Goal: Task Accomplishment & Management: Use online tool/utility

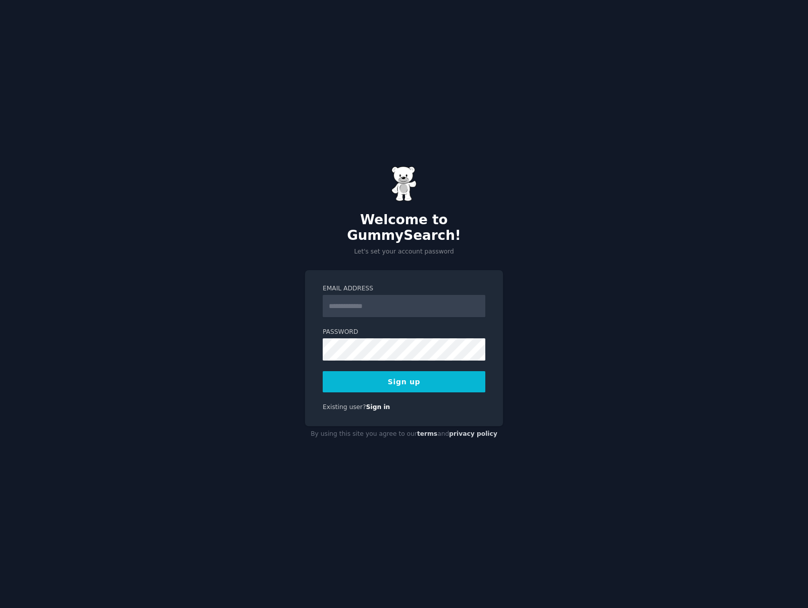
click at [361, 298] on input "Email Address" at bounding box center [404, 306] width 163 height 22
type input "**********"
click at [434, 371] on button "Sign up" at bounding box center [404, 381] width 163 height 21
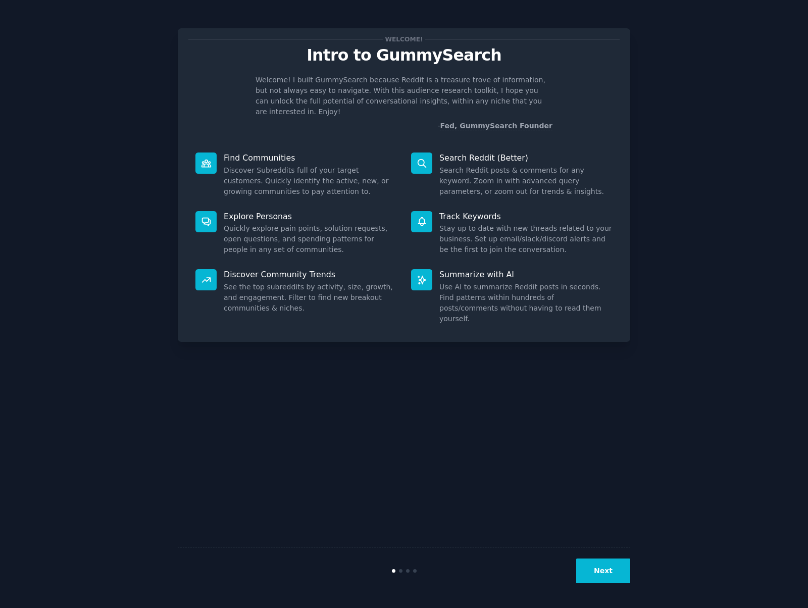
click at [596, 575] on button "Next" at bounding box center [603, 571] width 54 height 25
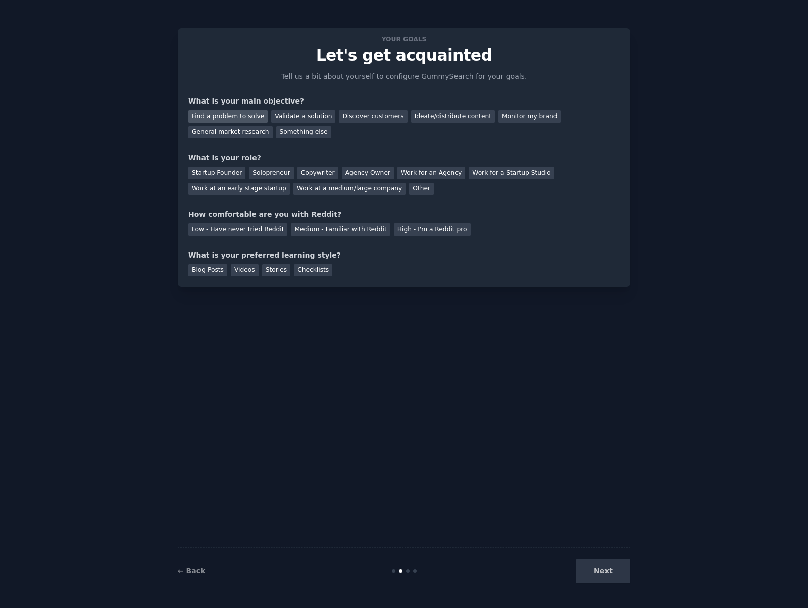
click at [224, 114] on div "Find a problem to solve" at bounding box center [227, 116] width 79 height 13
click at [269, 172] on div "Solopreneur" at bounding box center [271, 173] width 44 height 13
click at [347, 227] on div "Medium - Familiar with Reddit" at bounding box center [340, 229] width 99 height 13
click at [208, 268] on div "Blog Posts" at bounding box center [207, 270] width 39 height 13
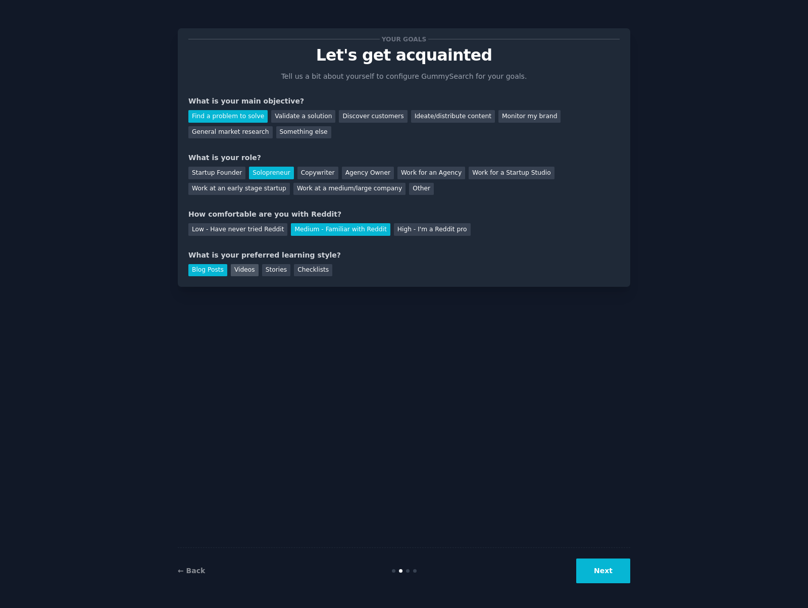
click at [242, 269] on div "Videos" at bounding box center [245, 270] width 28 height 13
click at [213, 272] on div "Blog Posts" at bounding box center [207, 270] width 39 height 13
click at [608, 563] on button "Next" at bounding box center [603, 571] width 54 height 25
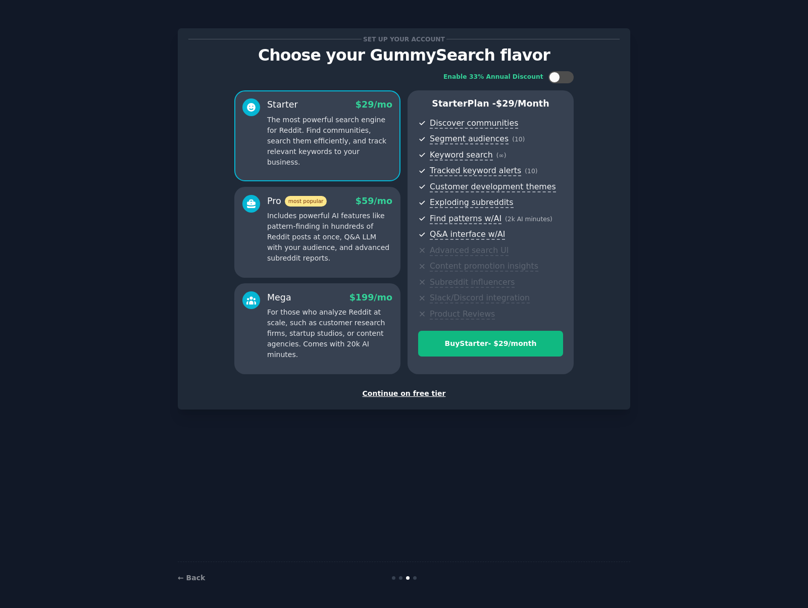
click at [409, 395] on div "Continue on free tier" at bounding box center [403, 394] width 431 height 11
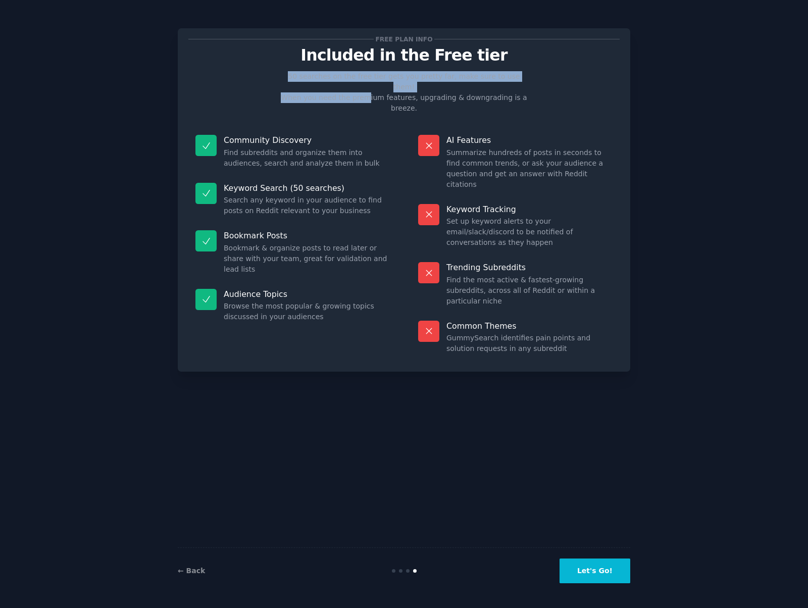
drag, startPoint x: 297, startPoint y: 71, endPoint x: 360, endPoint y: 89, distance: 65.4
click at [360, 89] on div "Free plan info Included in the Free tier 50 searches on the free tier gets you …" at bounding box center [403, 200] width 431 height 322
click at [590, 568] on button "Let's Go!" at bounding box center [595, 571] width 71 height 25
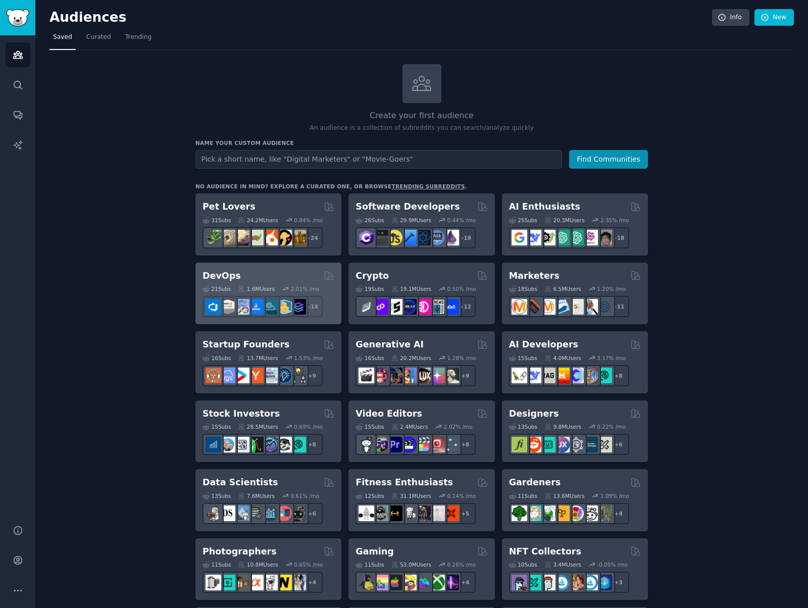
click at [261, 276] on div "DevOps" at bounding box center [269, 276] width 132 height 13
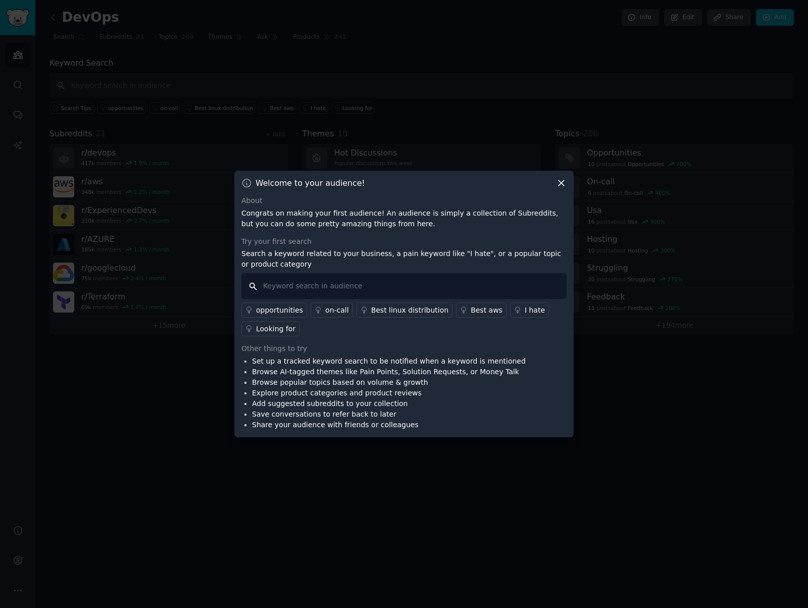
click at [383, 286] on input "text" at bounding box center [404, 286] width 325 height 26
click at [564, 183] on icon at bounding box center [561, 183] width 11 height 11
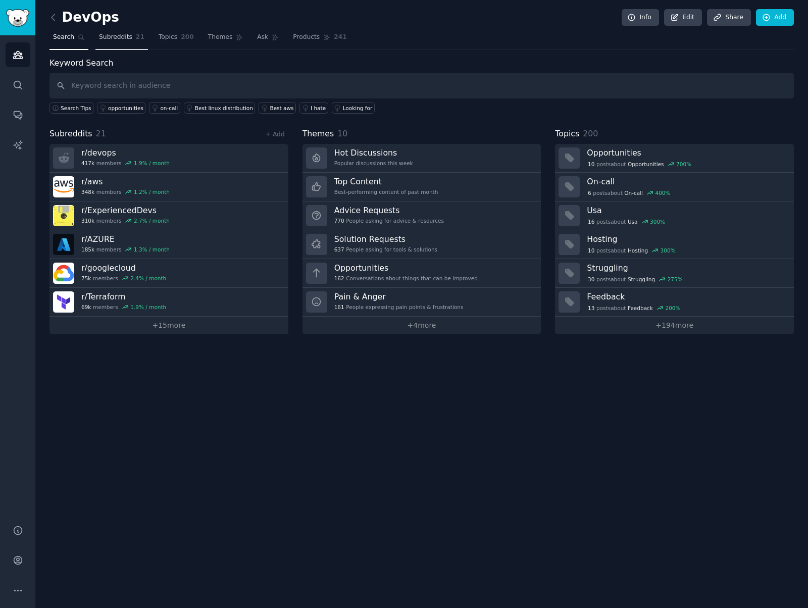
click at [115, 36] on span "Subreddits" at bounding box center [115, 37] width 33 height 9
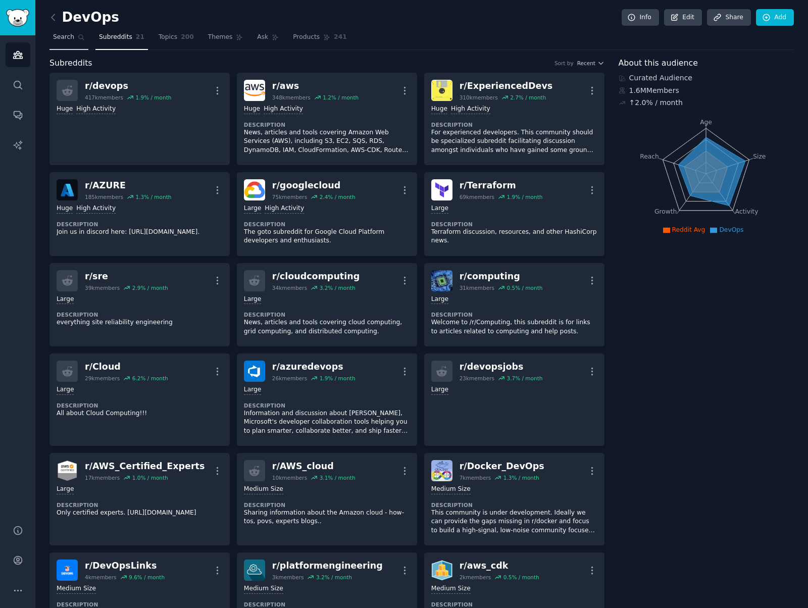
click at [66, 31] on link "Search" at bounding box center [69, 39] width 39 height 21
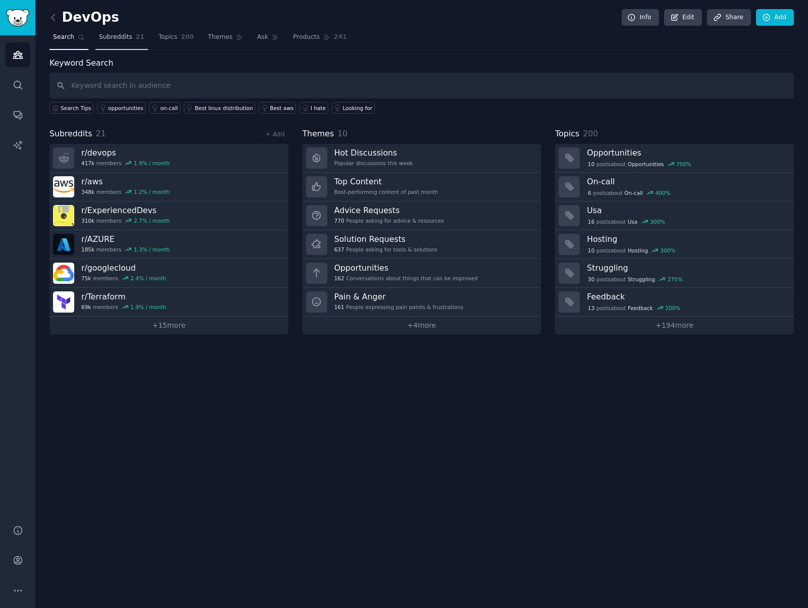
click at [119, 40] on span "Subreddits" at bounding box center [115, 37] width 33 height 9
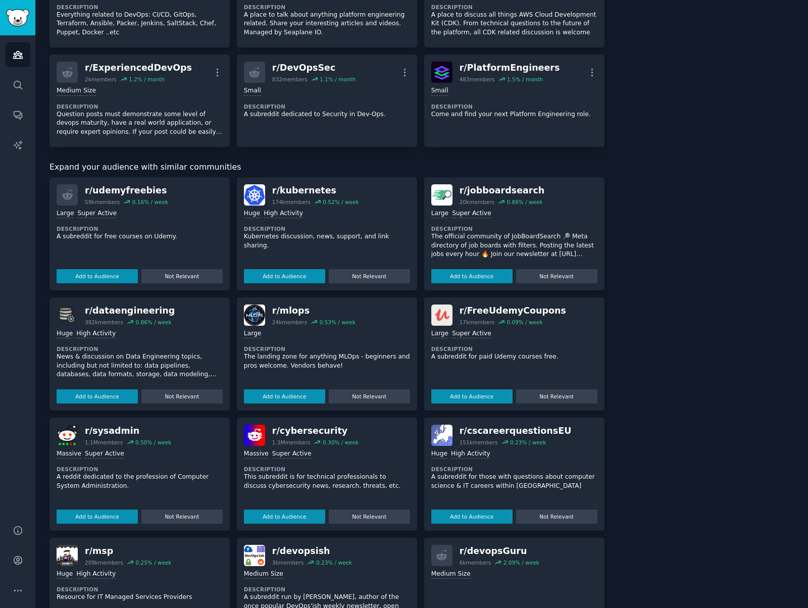
scroll to position [654, 0]
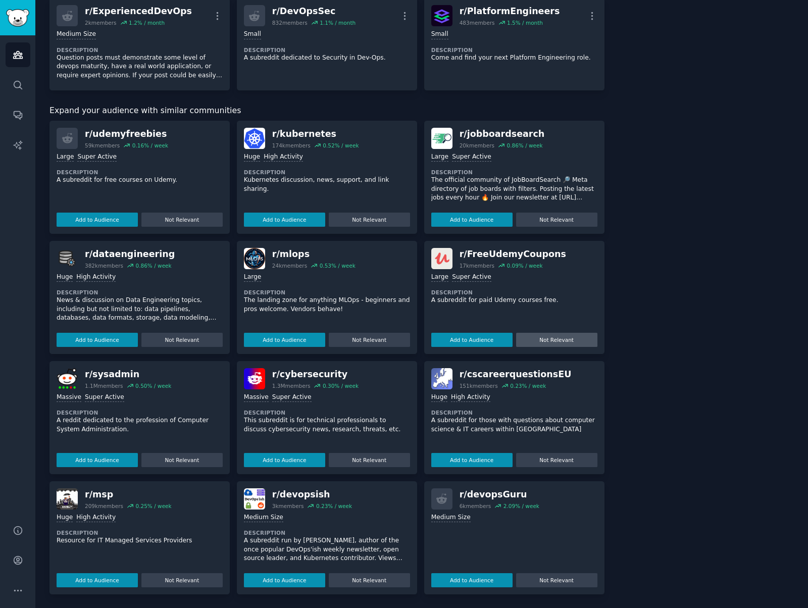
click at [587, 338] on button "Not Relevant" at bounding box center [556, 340] width 81 height 14
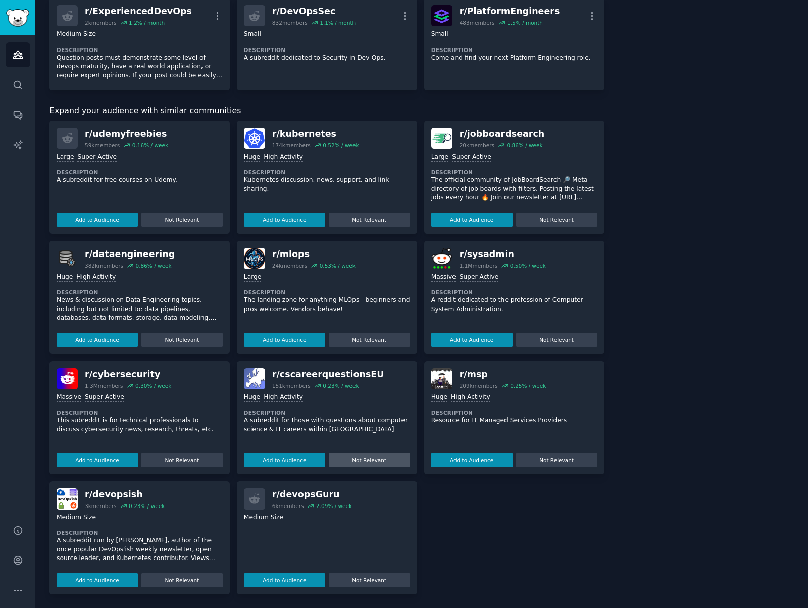
click at [356, 463] on button "Not Relevant" at bounding box center [369, 460] width 81 height 14
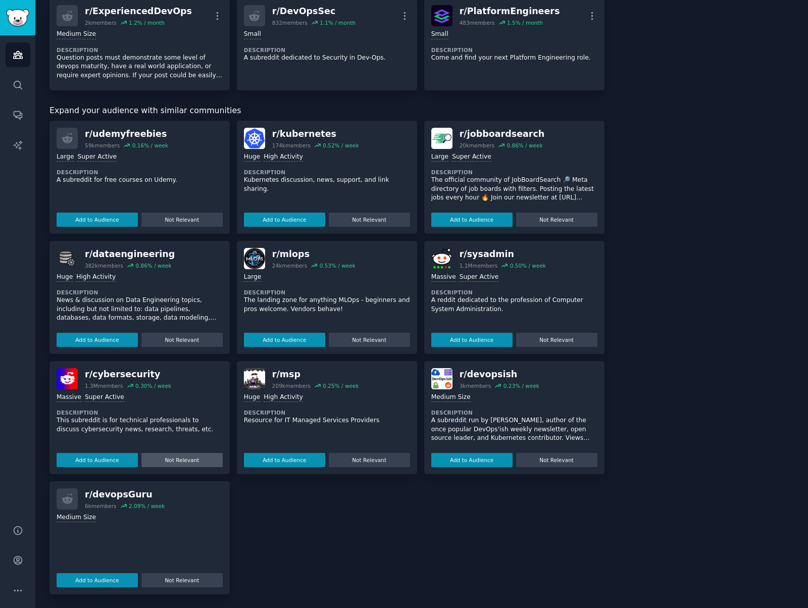
click at [198, 457] on button "Not Relevant" at bounding box center [181, 460] width 81 height 14
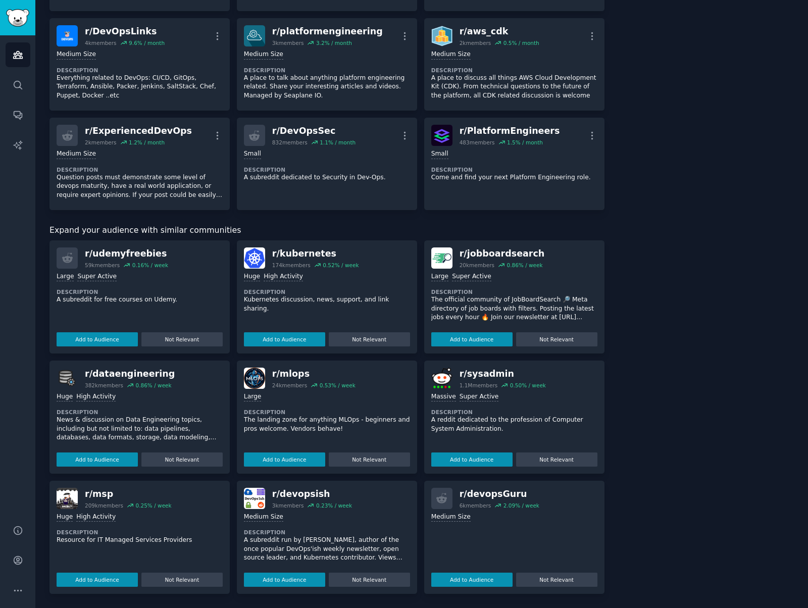
scroll to position [534, 0]
click at [192, 337] on button "Not Relevant" at bounding box center [181, 340] width 81 height 14
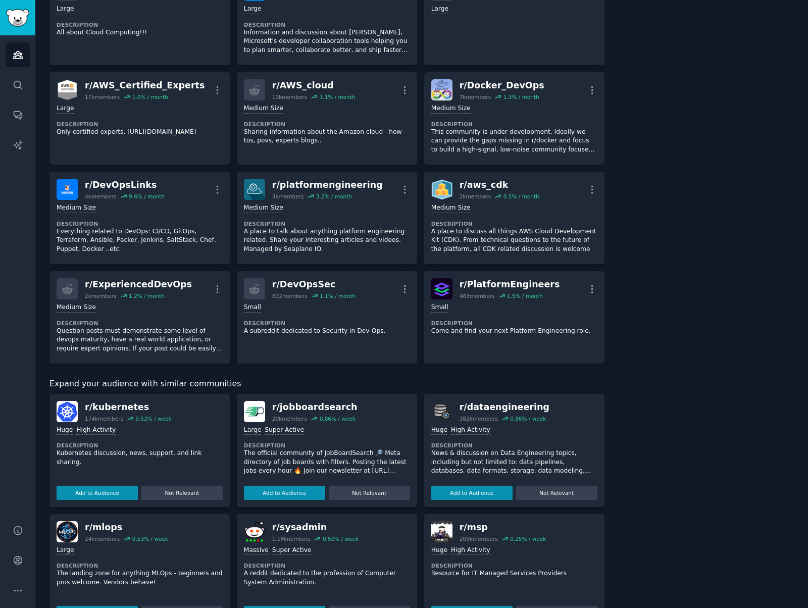
scroll to position [339, 0]
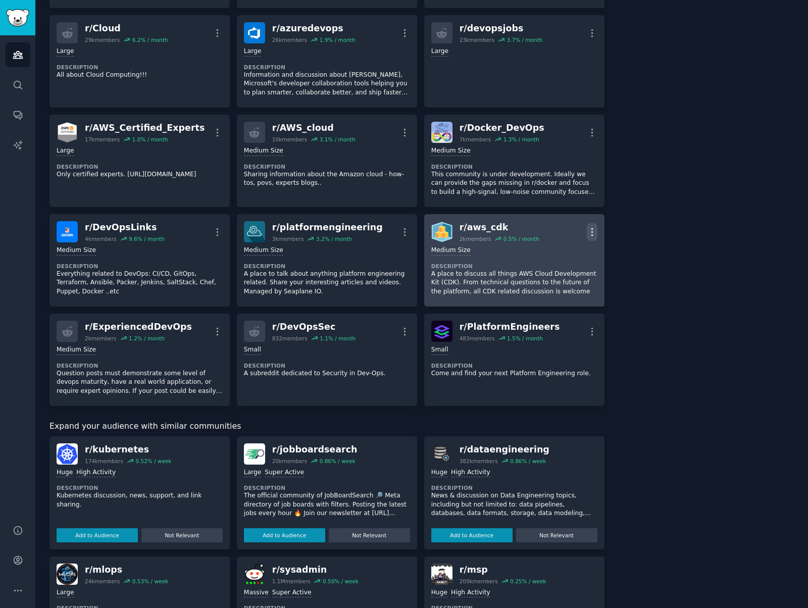
click at [588, 233] on icon "button" at bounding box center [592, 232] width 11 height 11
click at [564, 274] on div "Delete" at bounding box center [551, 270] width 60 height 21
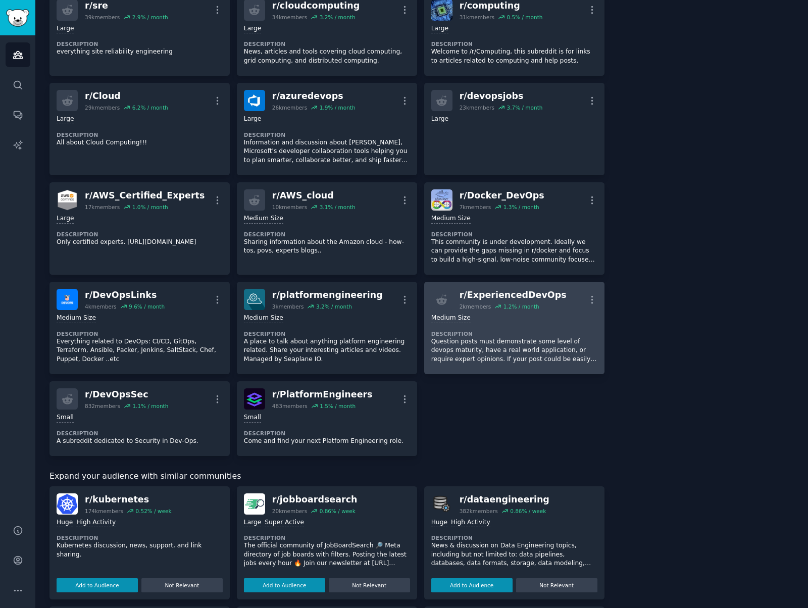
scroll to position [247, 0]
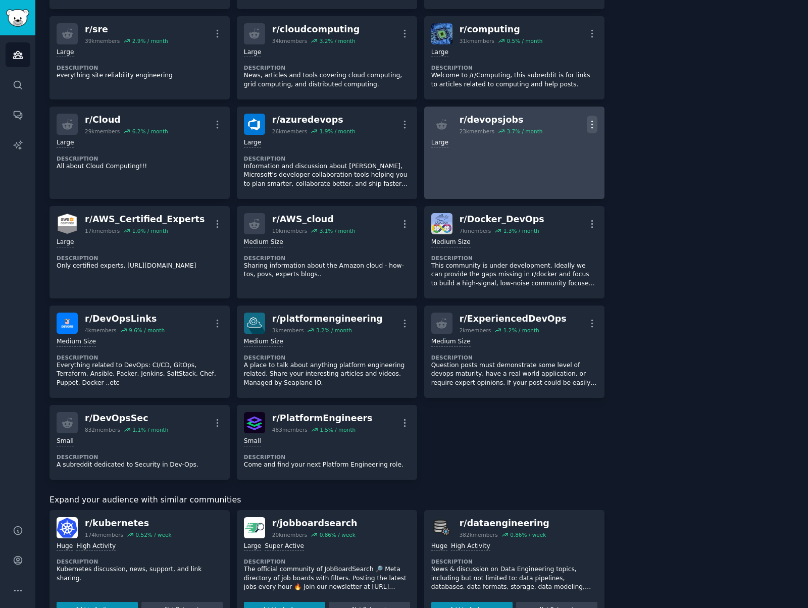
click at [587, 121] on icon "button" at bounding box center [592, 124] width 11 height 11
click at [559, 162] on p "Delete" at bounding box center [552, 163] width 23 height 11
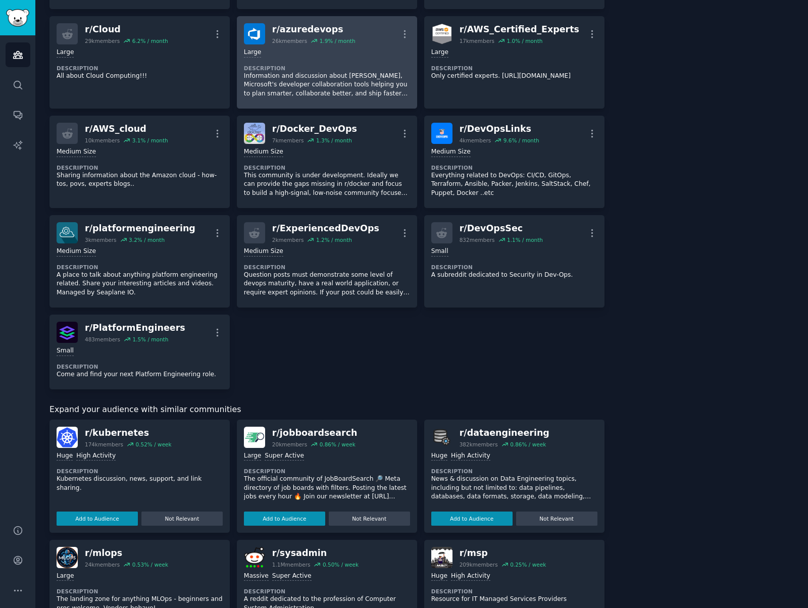
scroll to position [457, 0]
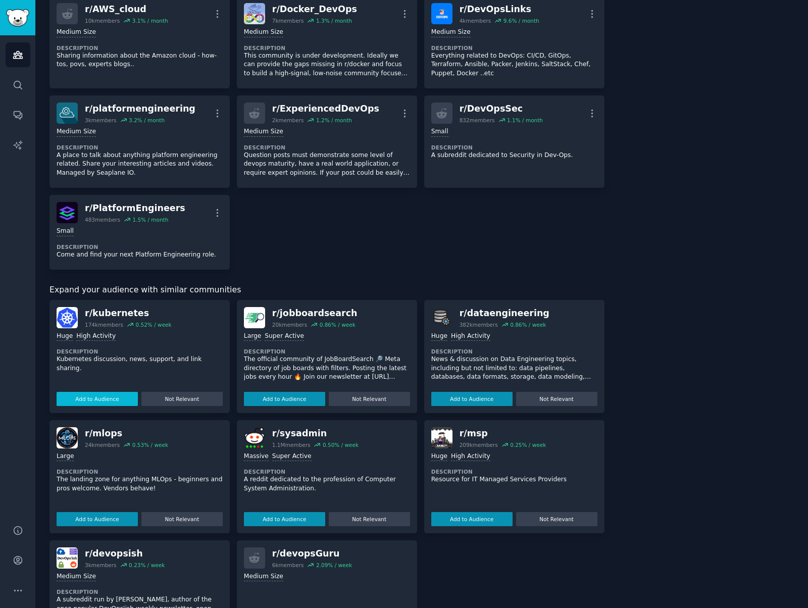
click at [89, 400] on button "Add to Audience" at bounding box center [97, 399] width 81 height 14
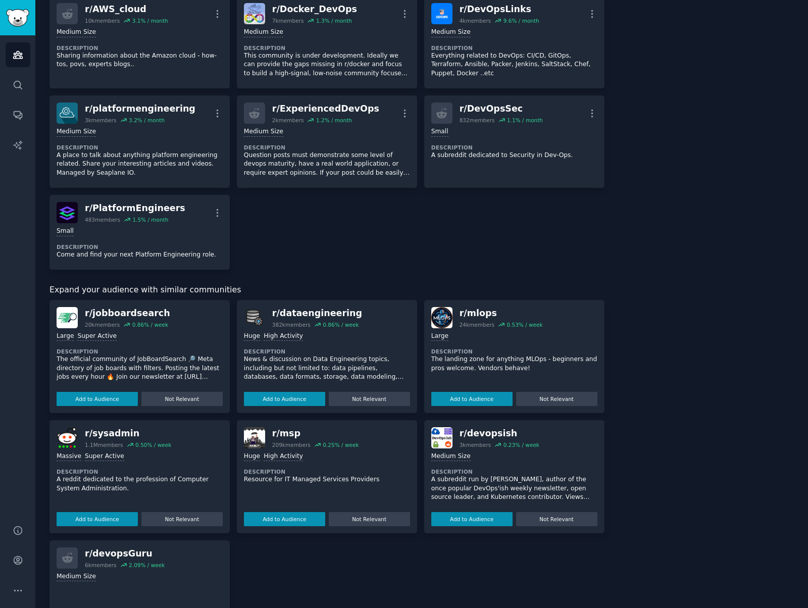
scroll to position [466, 0]
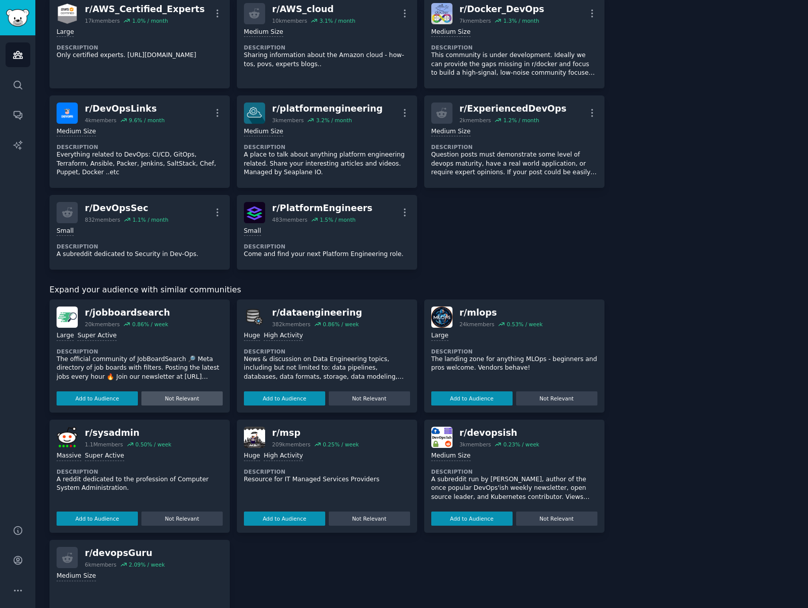
click at [192, 398] on button "Not Relevant" at bounding box center [181, 399] width 81 height 14
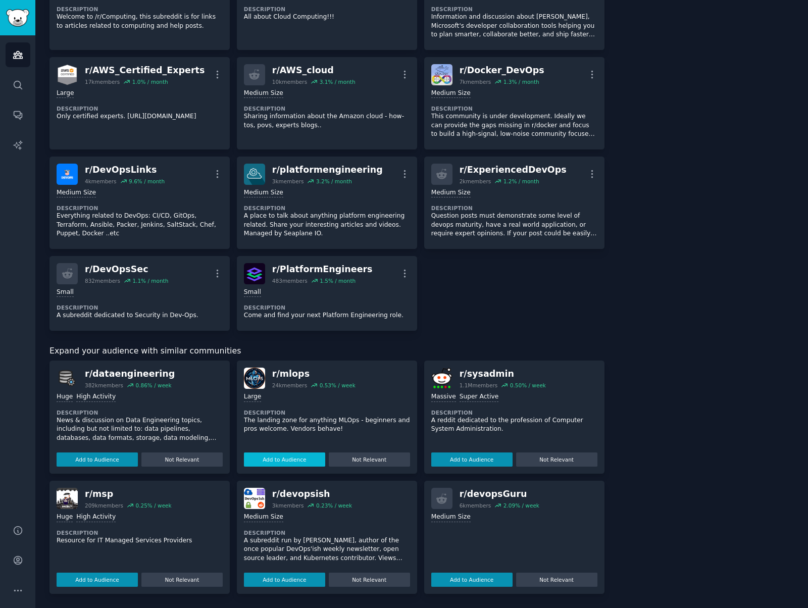
click at [303, 462] on button "Add to Audience" at bounding box center [284, 460] width 81 height 14
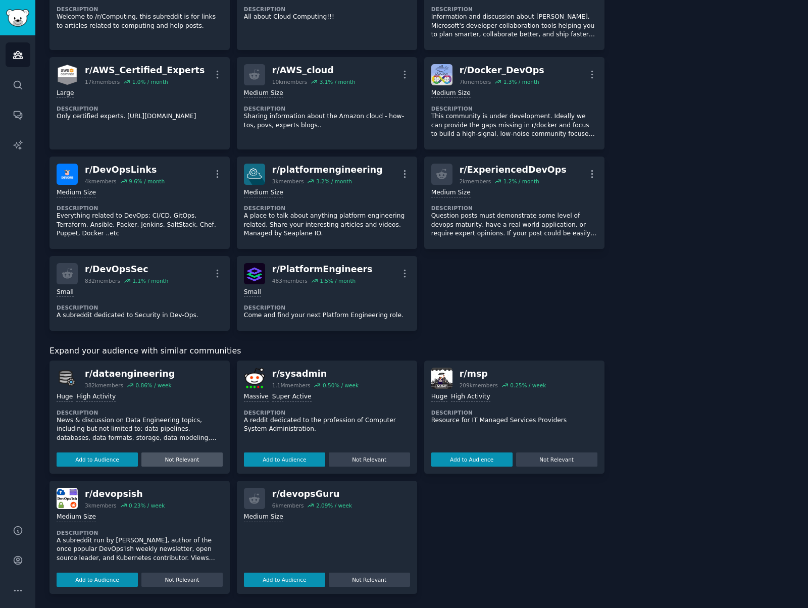
click at [203, 460] on button "Not Relevant" at bounding box center [181, 460] width 81 height 14
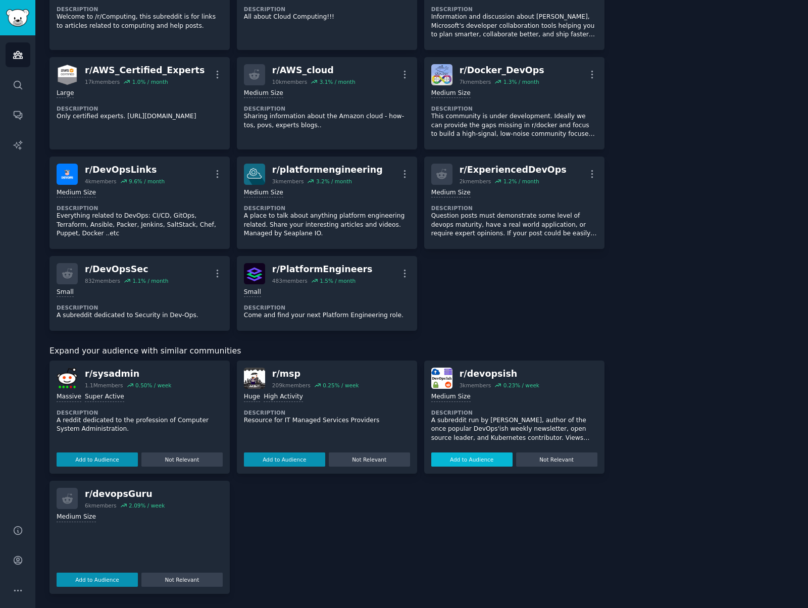
scroll to position [396, 0]
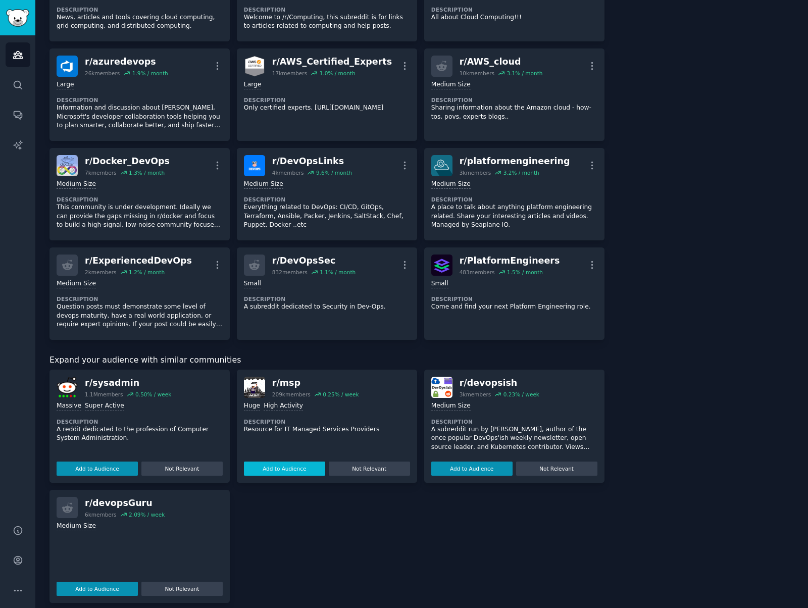
click at [290, 470] on button "Add to Audience" at bounding box center [284, 469] width 81 height 14
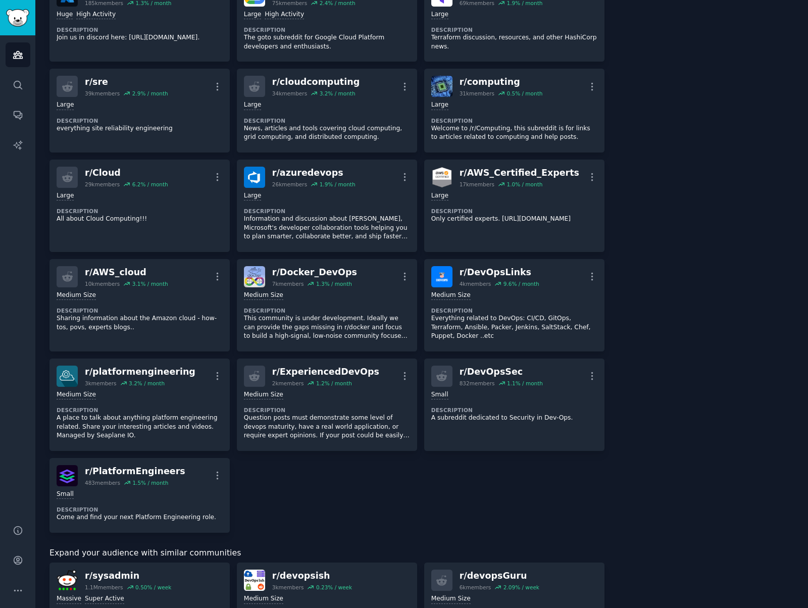
scroll to position [367, 0]
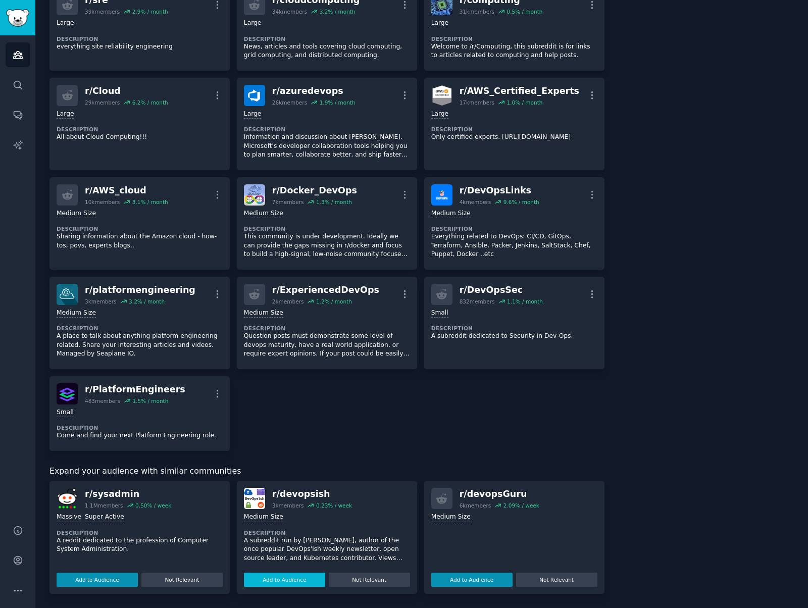
click at [286, 583] on button "Add to Audience" at bounding box center [284, 580] width 81 height 14
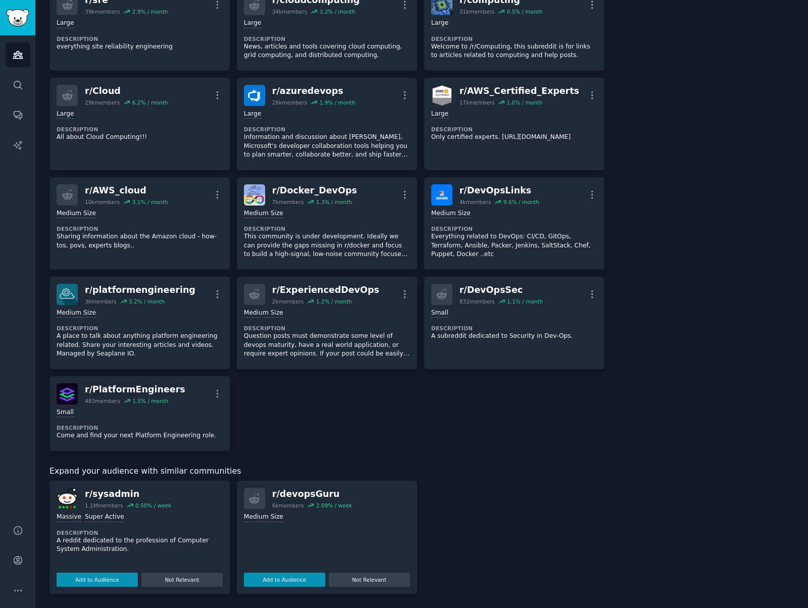
scroll to position [384, 0]
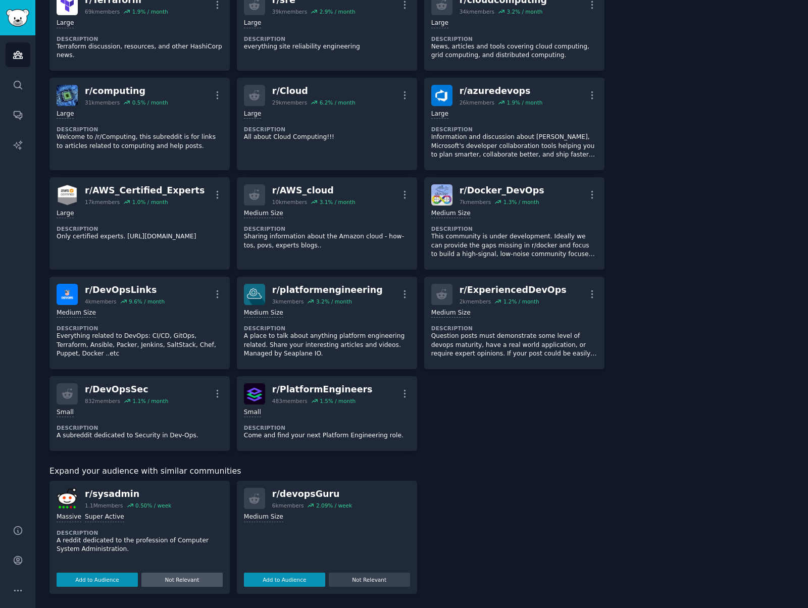
click at [192, 575] on button "Not Relevant" at bounding box center [181, 580] width 81 height 14
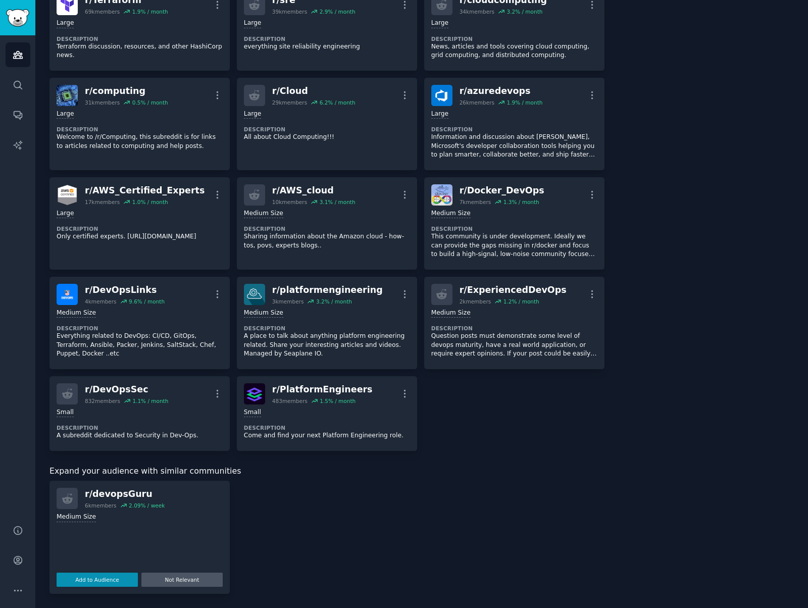
click at [203, 579] on button "Not Relevant" at bounding box center [181, 580] width 81 height 14
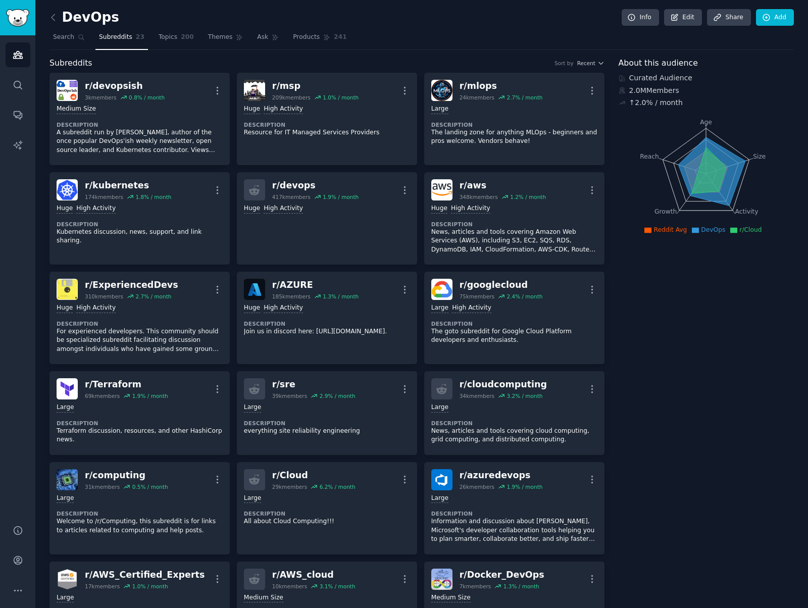
scroll to position [319, 0]
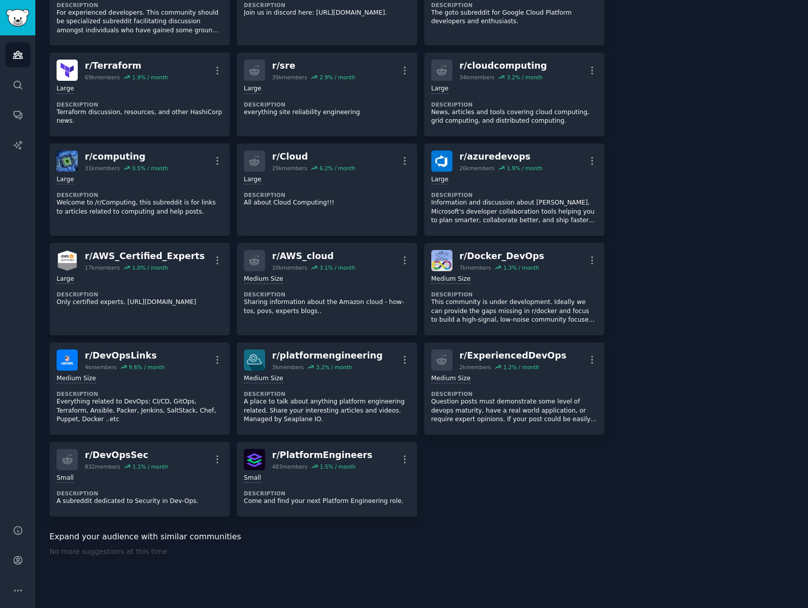
click at [157, 549] on div "No more suggestions at this time" at bounding box center [327, 568] width 555 height 42
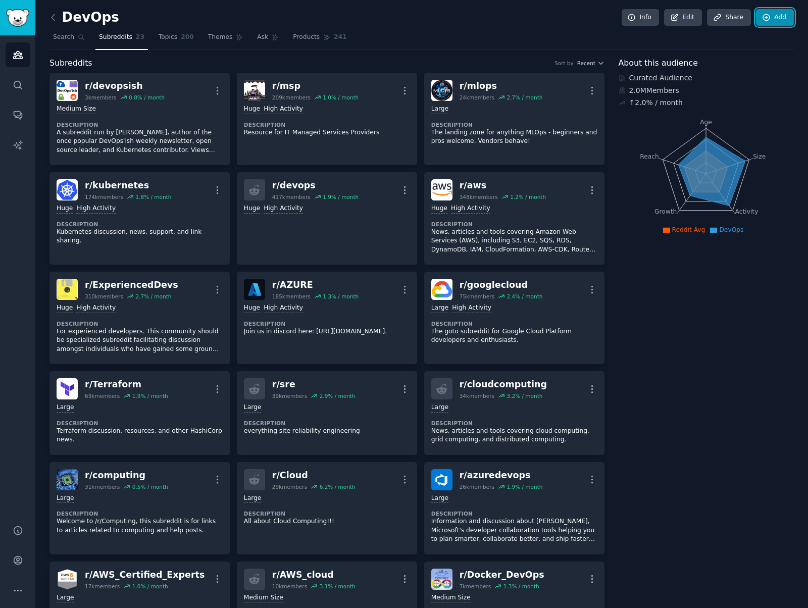
click at [780, 12] on link "Add" at bounding box center [775, 17] width 38 height 17
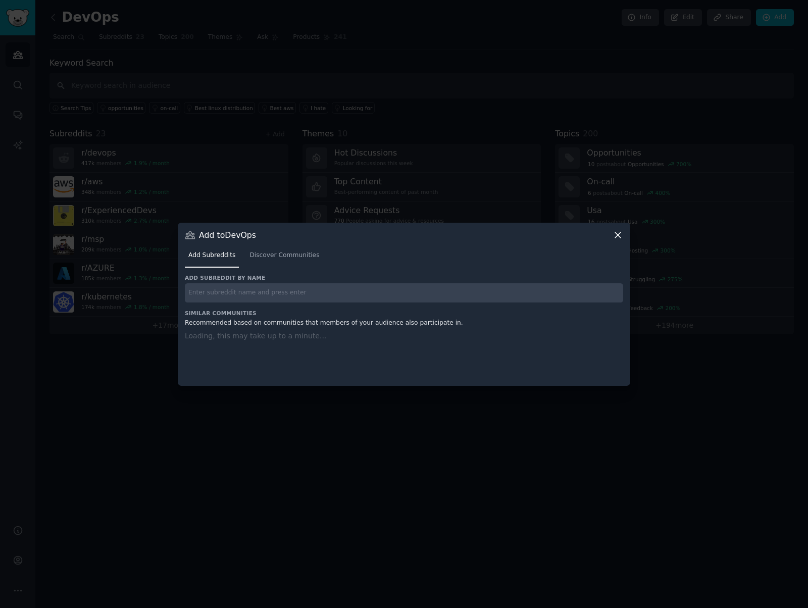
click at [242, 290] on input "text" at bounding box center [404, 293] width 439 height 20
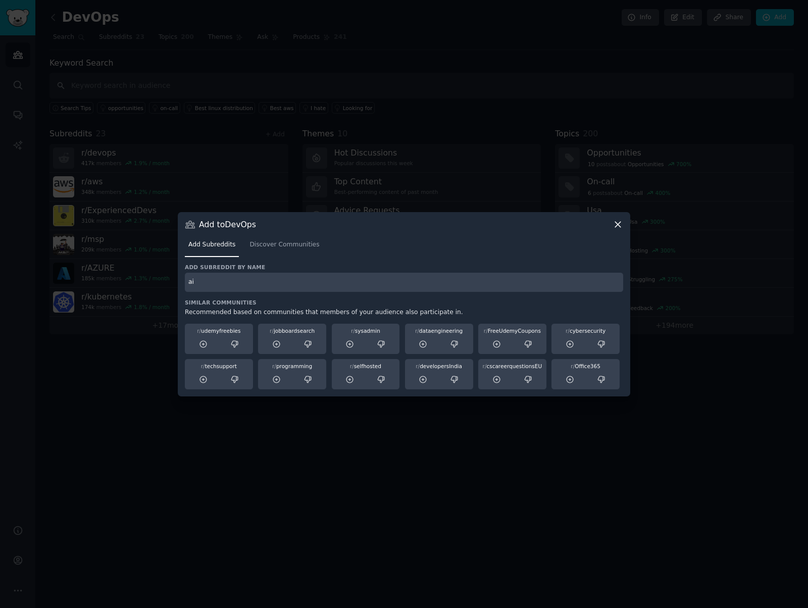
type input "ai"
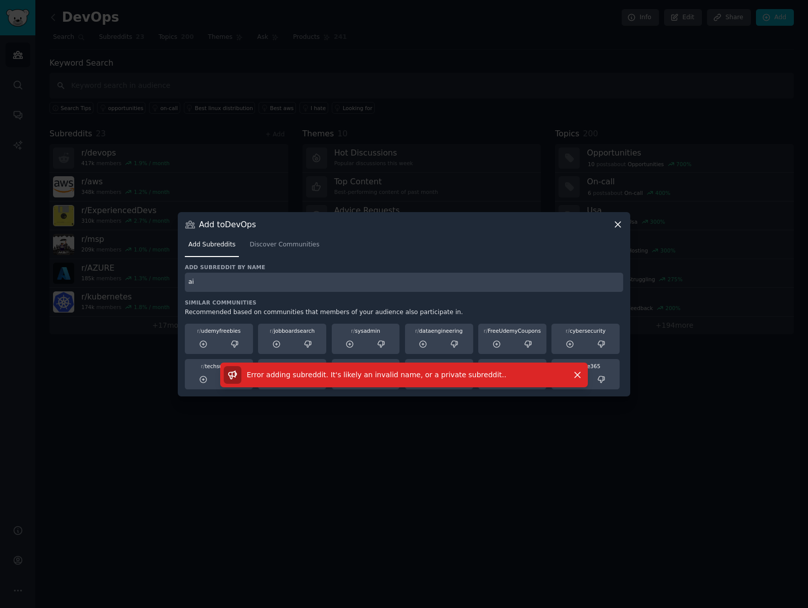
click at [383, 251] on nav "Add Subreddits Discover Communities" at bounding box center [404, 247] width 439 height 21
click at [296, 242] on span "Discover Communities" at bounding box center [285, 244] width 70 height 9
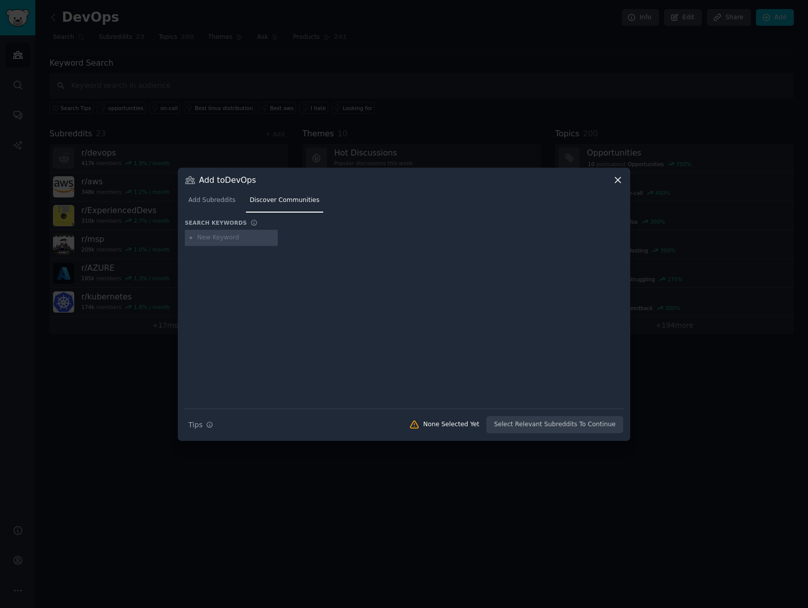
click at [229, 235] on input "text" at bounding box center [236, 237] width 77 height 9
type input "ai"
click at [190, 238] on icon at bounding box center [191, 238] width 6 height 6
click at [504, 343] on div at bounding box center [404, 320] width 439 height 141
click at [218, 231] on div "ai" at bounding box center [231, 238] width 93 height 16
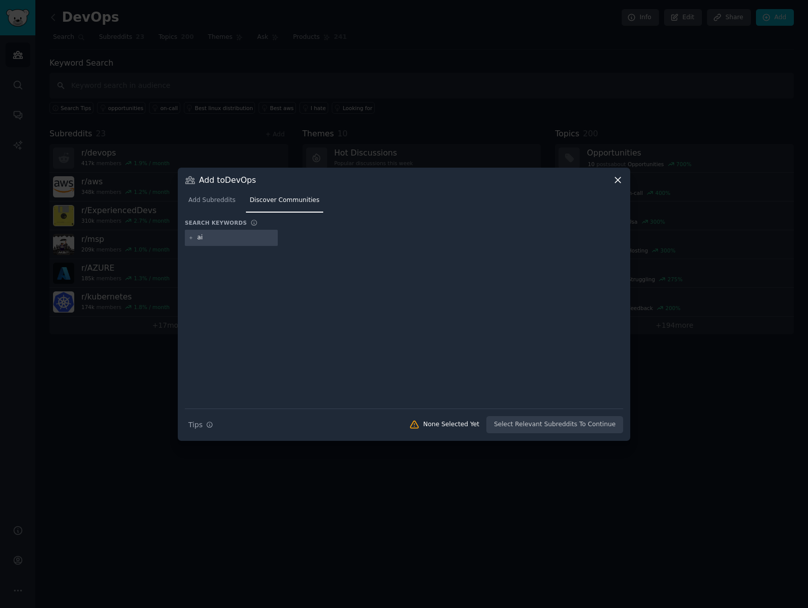
click at [225, 238] on input "ai" at bounding box center [236, 237] width 77 height 9
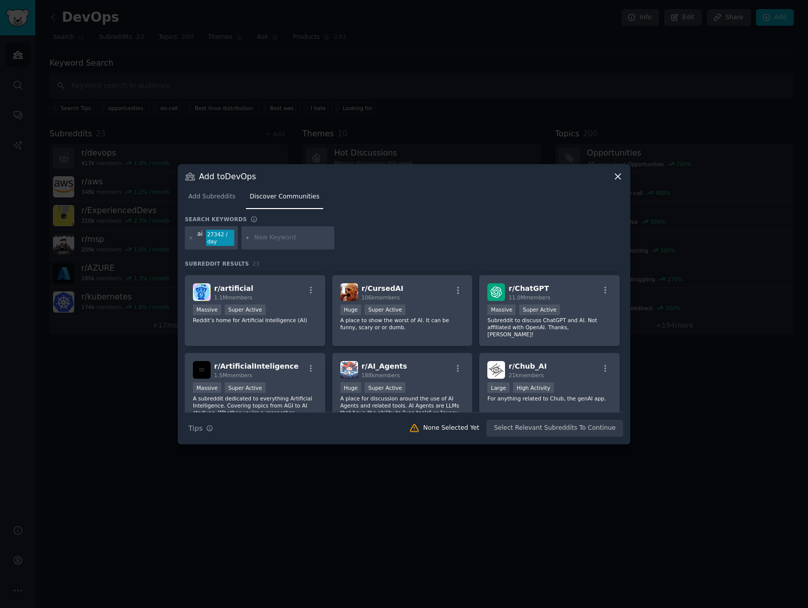
scroll to position [165, 0]
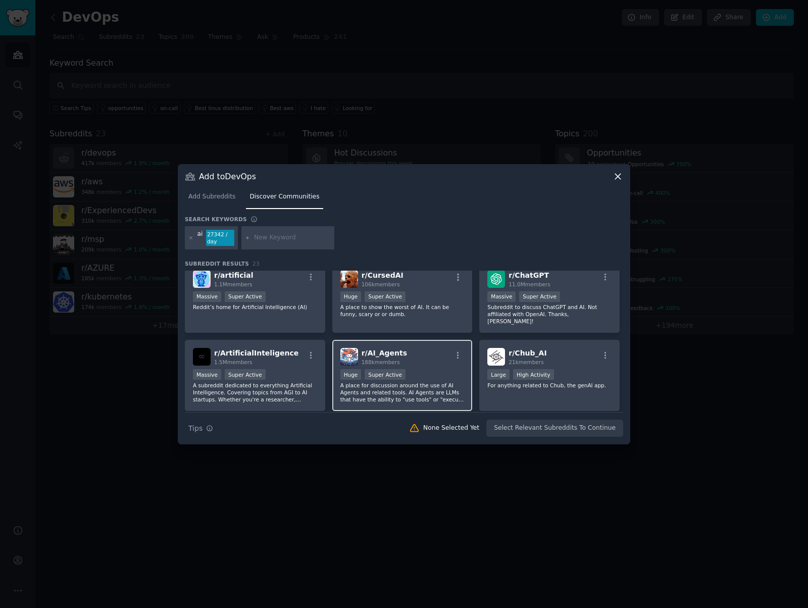
click at [443, 353] on div "r/ AI_Agents 188k members" at bounding box center [403, 357] width 124 height 18
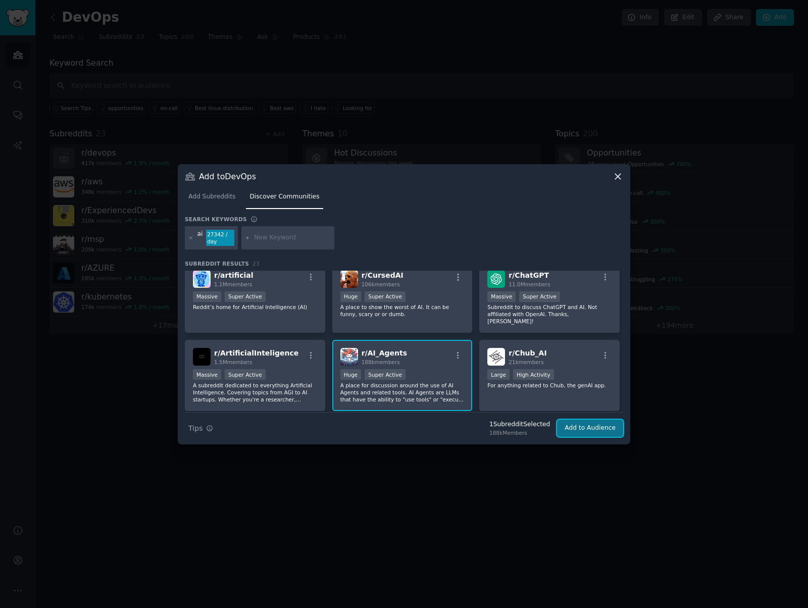
click at [575, 431] on button "Add to Audience" at bounding box center [590, 428] width 66 height 17
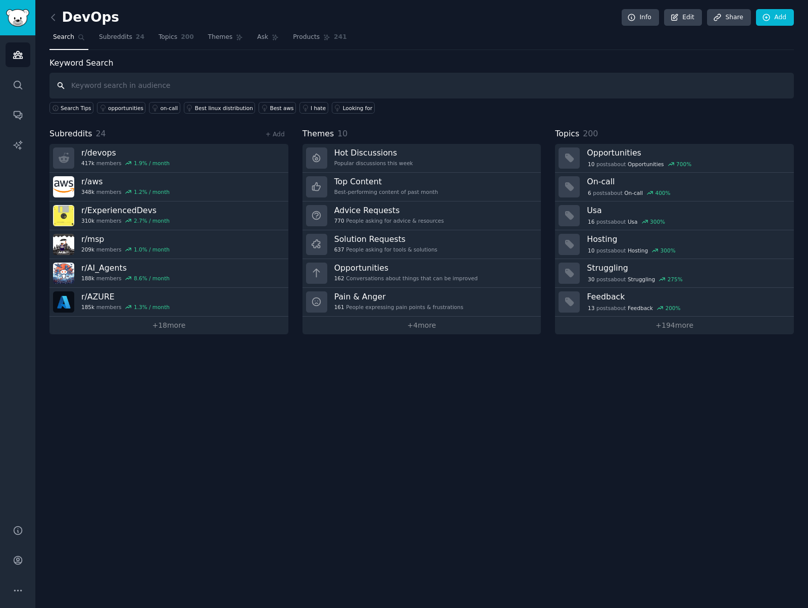
click at [172, 84] on input "text" at bounding box center [422, 86] width 745 height 26
click at [122, 31] on link "Subreddits 24" at bounding box center [121, 39] width 53 height 21
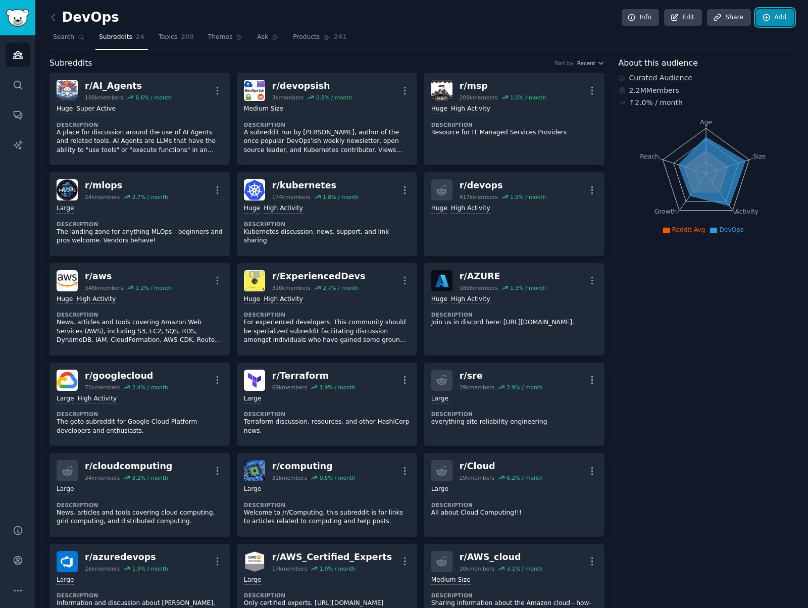
click at [781, 16] on link "Add" at bounding box center [775, 17] width 38 height 17
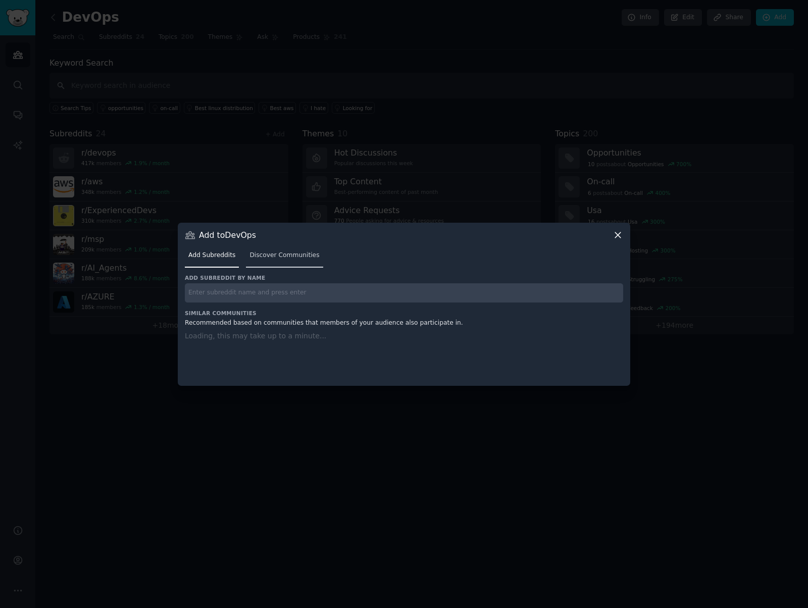
click at [288, 253] on span "Discover Communities" at bounding box center [285, 255] width 70 height 9
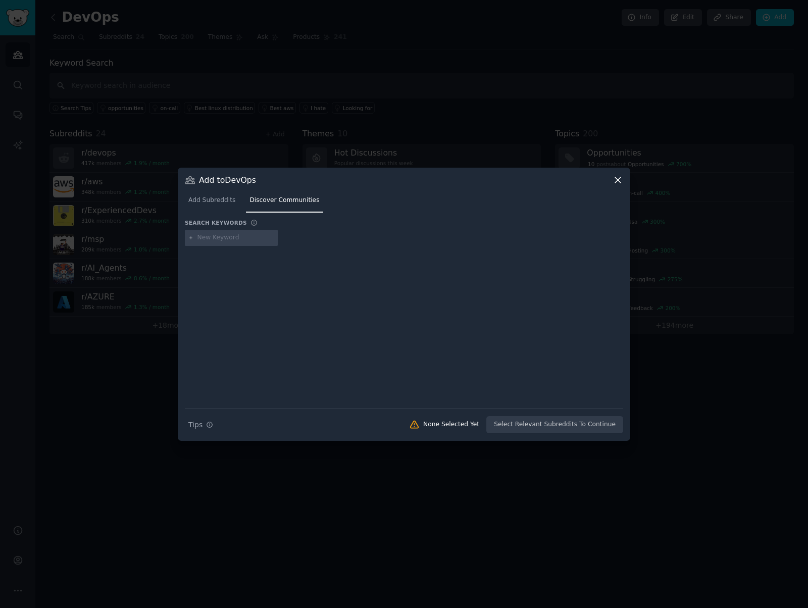
click at [233, 240] on input "text" at bounding box center [236, 237] width 77 height 9
type input "ai"
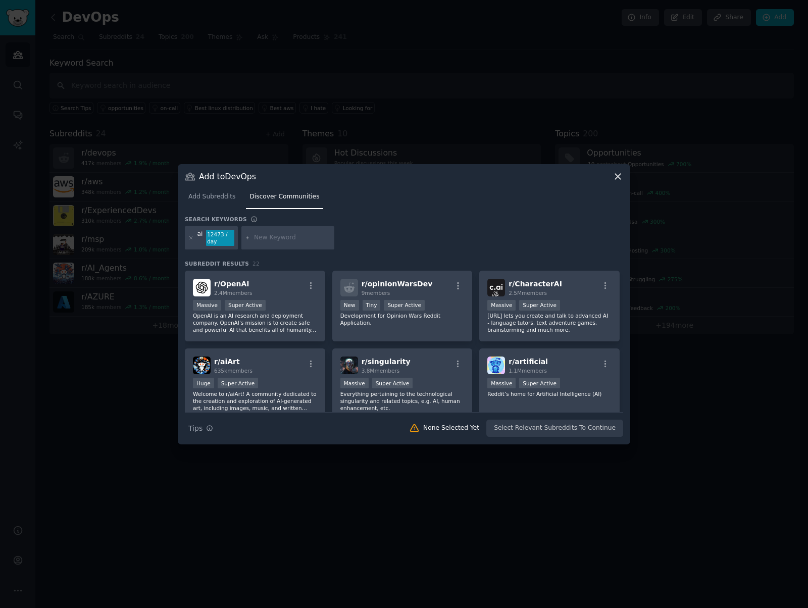
click at [617, 176] on icon at bounding box center [618, 176] width 11 height 11
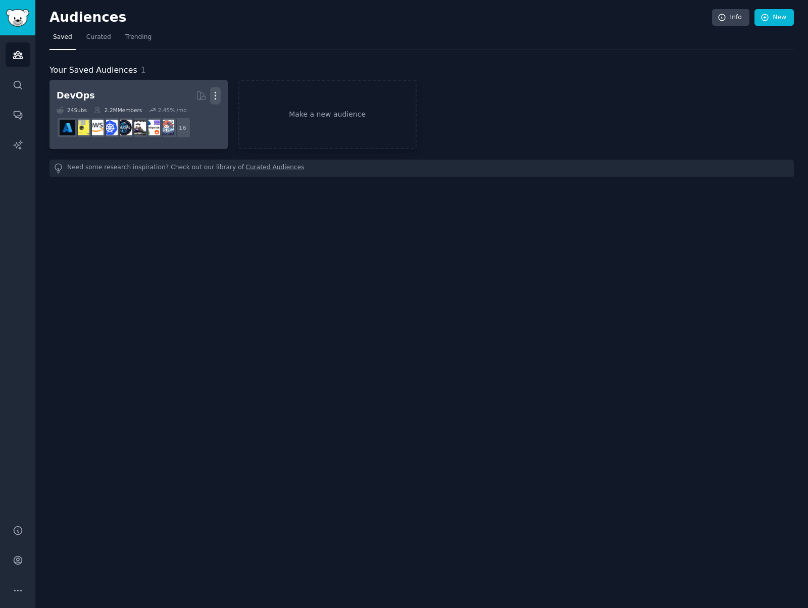
click at [219, 94] on icon "button" at bounding box center [215, 95] width 11 height 11
click at [192, 118] on p "Delete" at bounding box center [187, 117] width 23 height 11
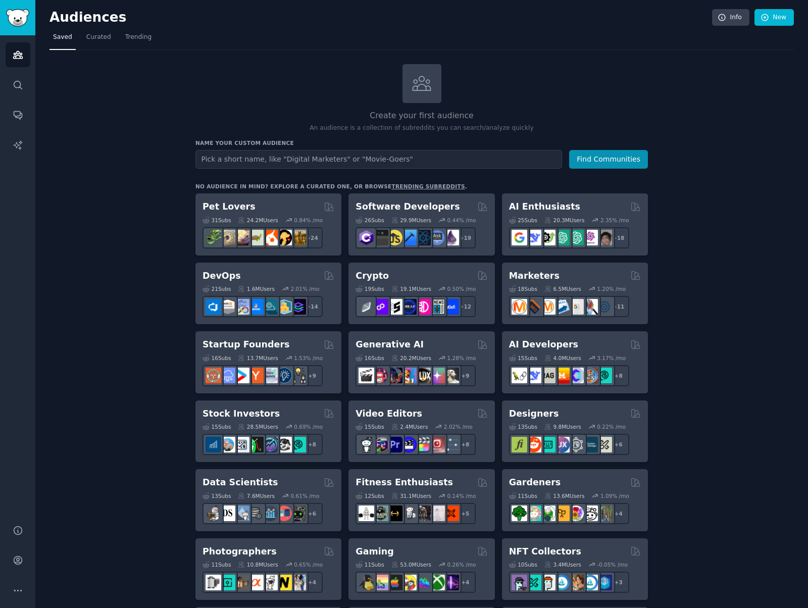
click at [336, 157] on input "text" at bounding box center [379, 159] width 367 height 19
click at [307, 157] on input "text" at bounding box center [379, 159] width 367 height 19
paste input "AI DevOps pain points"
click at [611, 158] on button "Find Communities" at bounding box center [608, 159] width 79 height 19
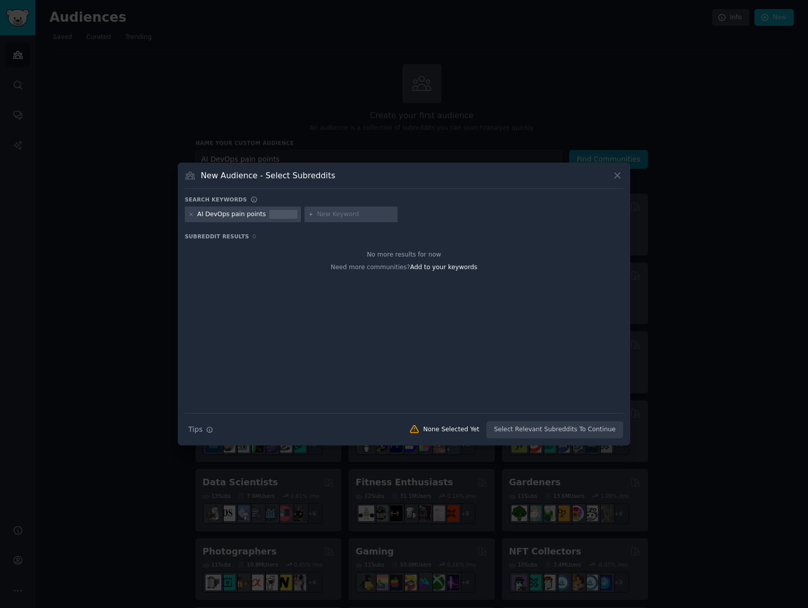
click at [191, 211] on div at bounding box center [191, 214] width 6 height 9
click at [190, 215] on icon at bounding box center [191, 215] width 6 height 6
click at [211, 216] on input "text" at bounding box center [236, 214] width 77 height 9
click at [619, 174] on icon at bounding box center [617, 175] width 11 height 11
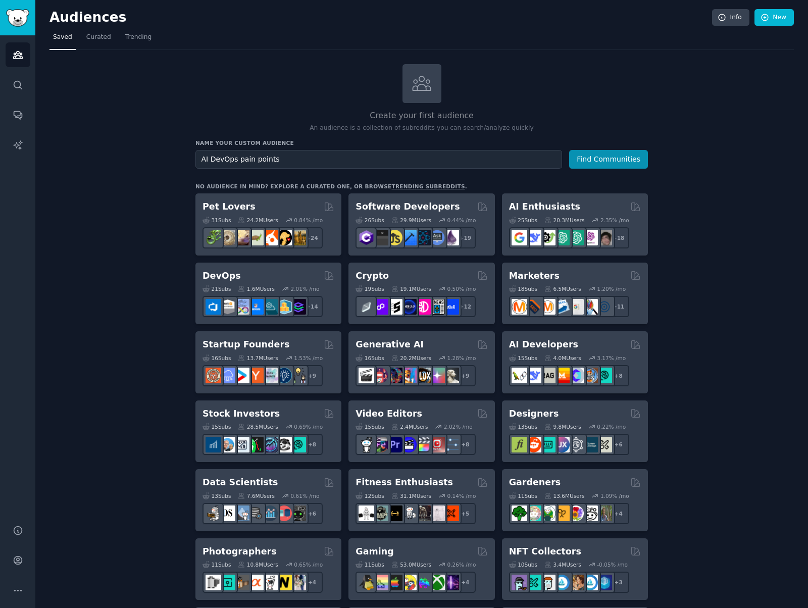
click at [409, 93] on div at bounding box center [422, 83] width 39 height 39
click at [264, 162] on input "AI DevOps pain points" at bounding box center [379, 159] width 367 height 19
paste input "mlop"
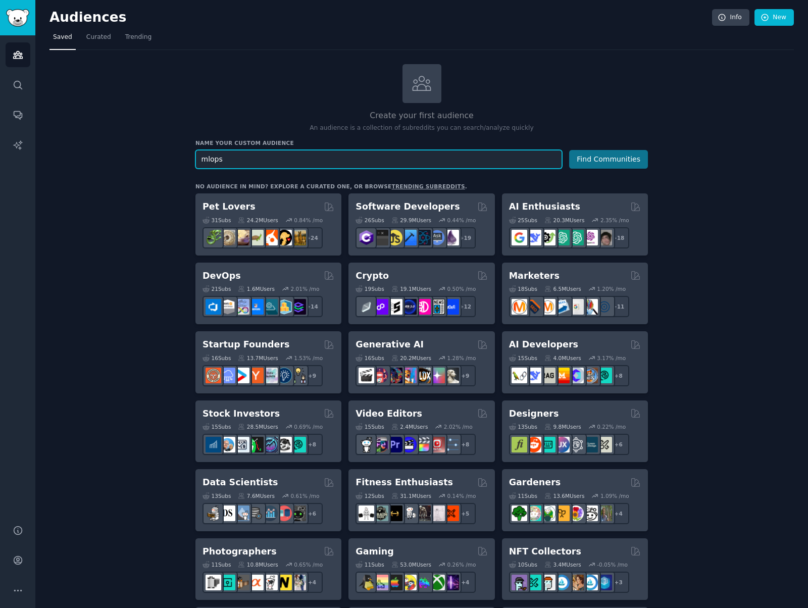
type input "mlops"
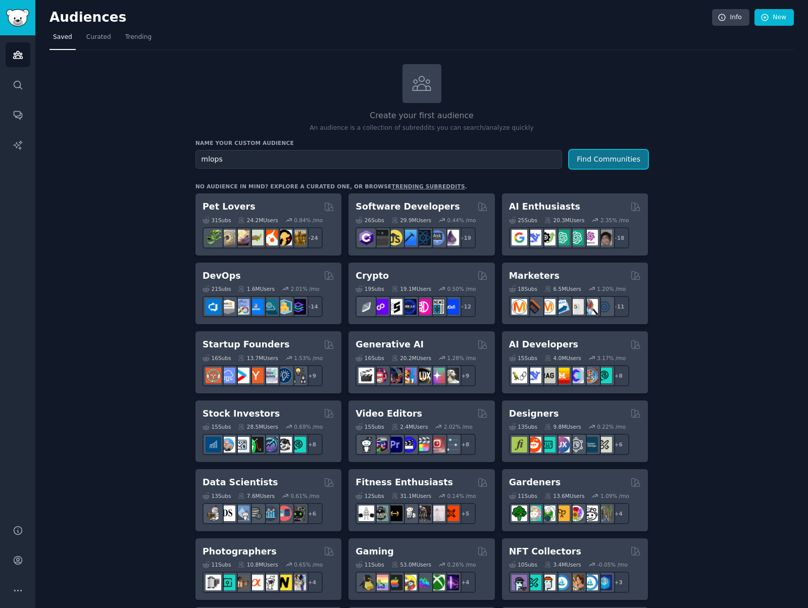
click at [609, 164] on button "Find Communities" at bounding box center [608, 159] width 79 height 19
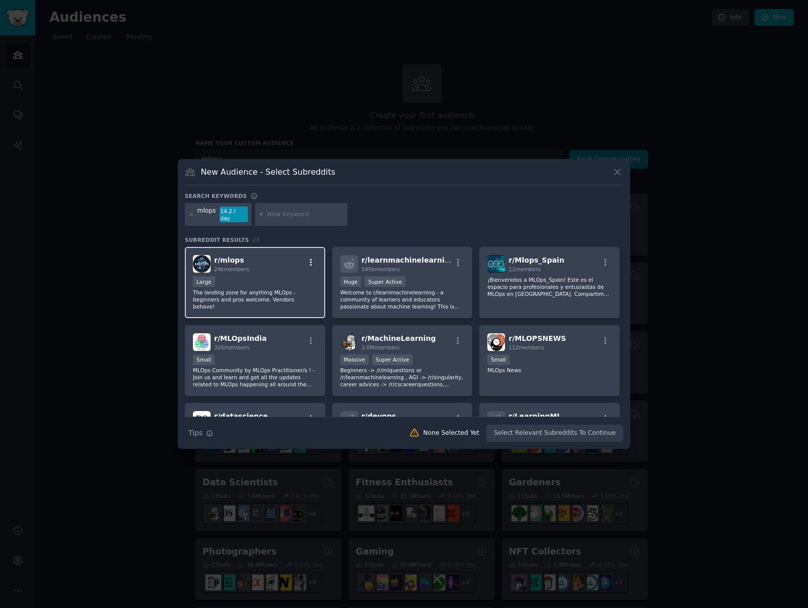
click at [309, 258] on icon "button" at bounding box center [311, 262] width 9 height 9
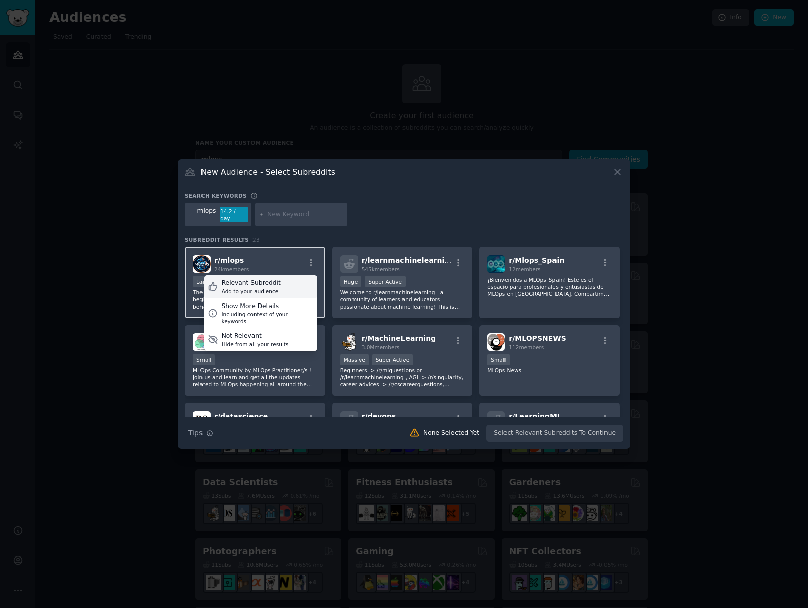
click at [273, 288] on div "Add to your audience" at bounding box center [251, 291] width 59 height 7
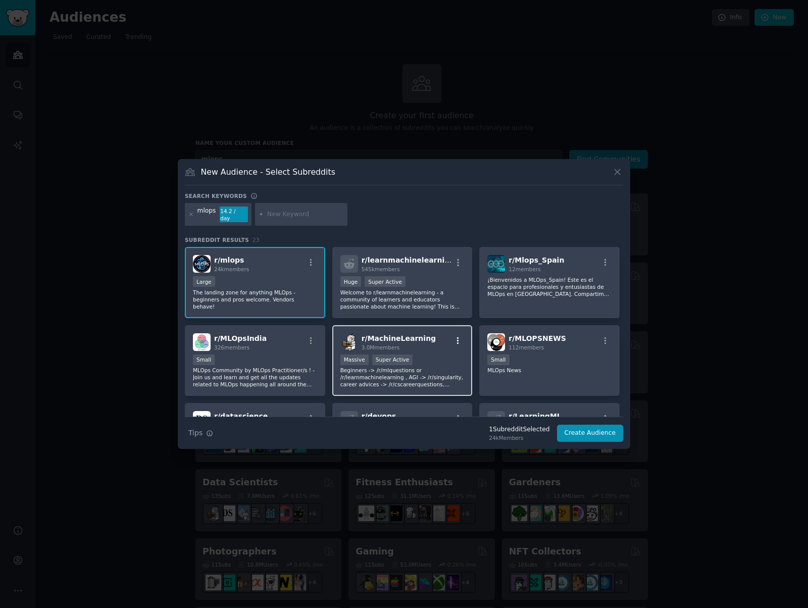
click at [456, 339] on icon "button" at bounding box center [458, 340] width 9 height 9
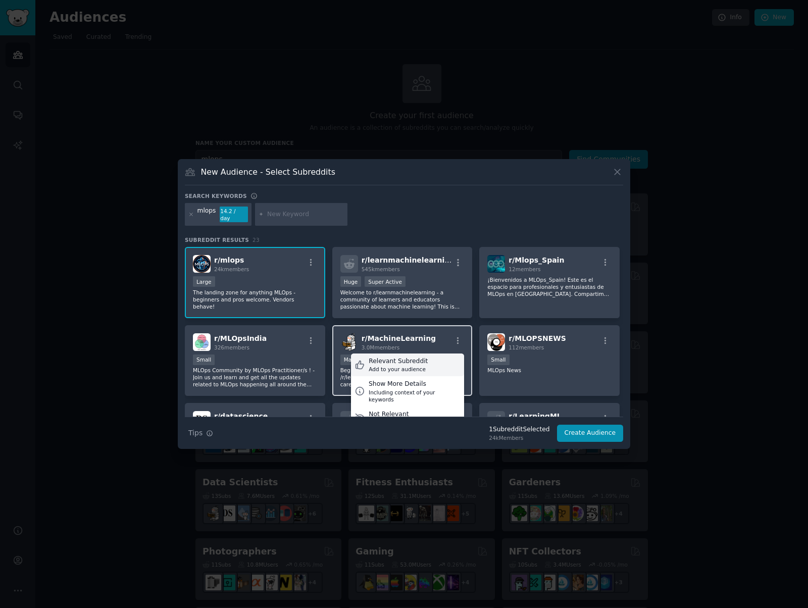
click at [432, 361] on div "Relevant Subreddit Add to your audience" at bounding box center [407, 365] width 113 height 23
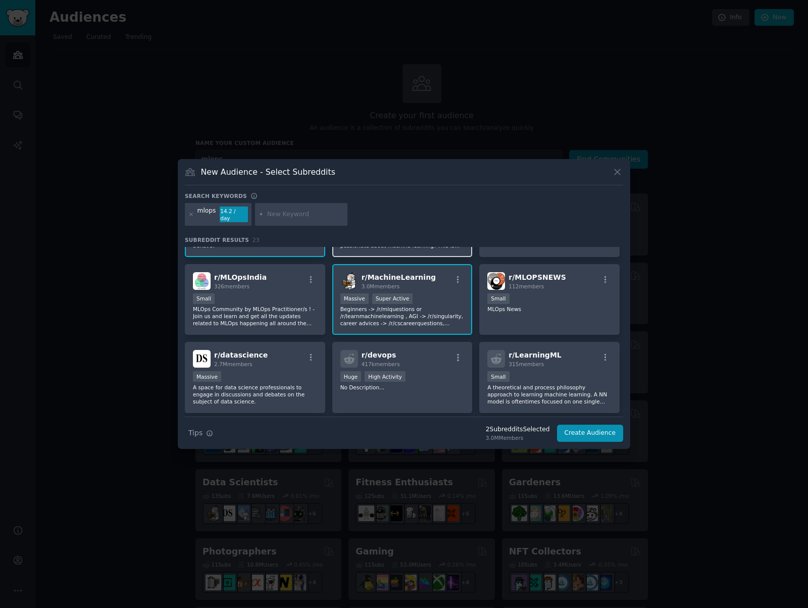
scroll to position [74, 0]
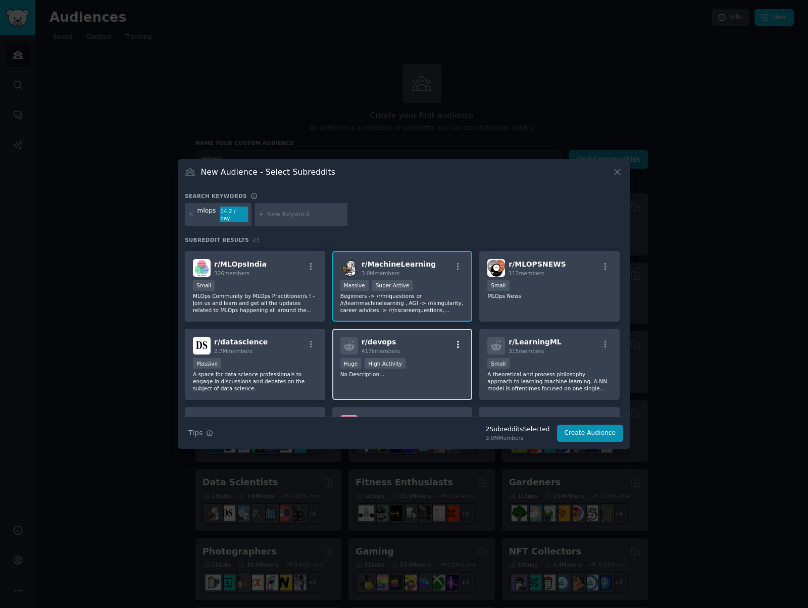
click at [458, 343] on icon "button" at bounding box center [458, 344] width 9 height 9
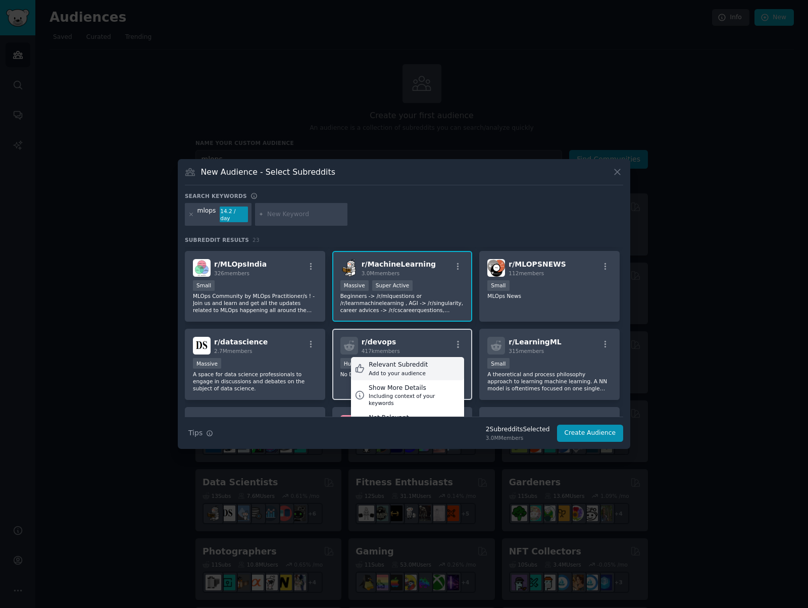
click at [440, 366] on div "Relevant Subreddit Add to your audience" at bounding box center [407, 368] width 113 height 23
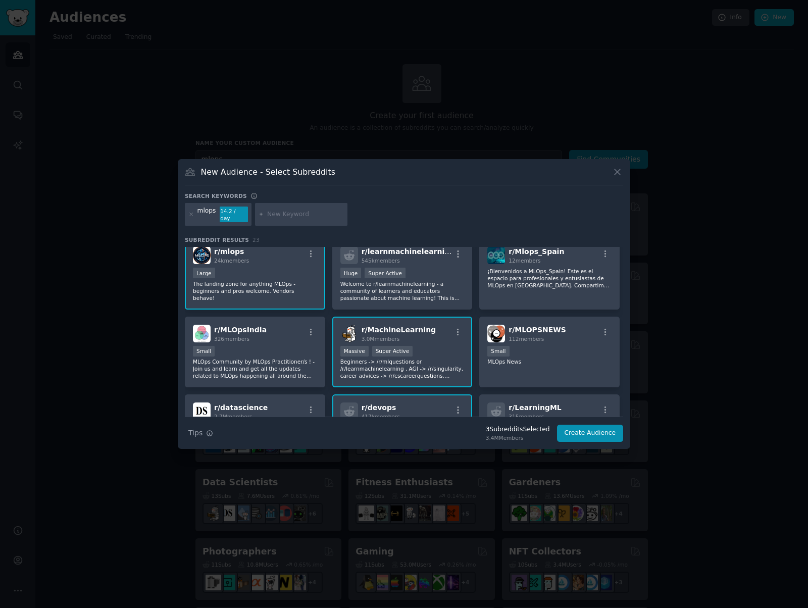
scroll to position [0, 0]
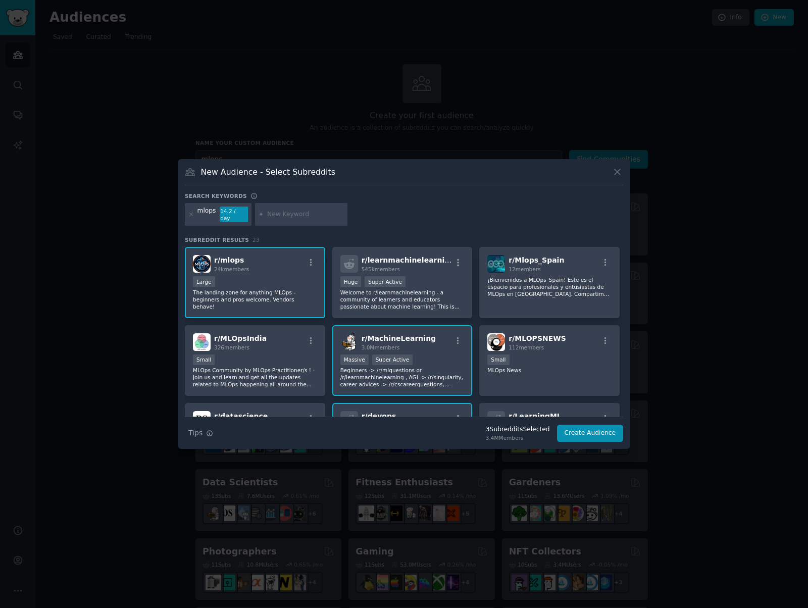
click at [204, 214] on div "mlops" at bounding box center [207, 215] width 19 height 16
click at [301, 213] on input "text" at bounding box center [305, 214] width 77 height 9
paste input "deeplearning"
type input "deeplearning"
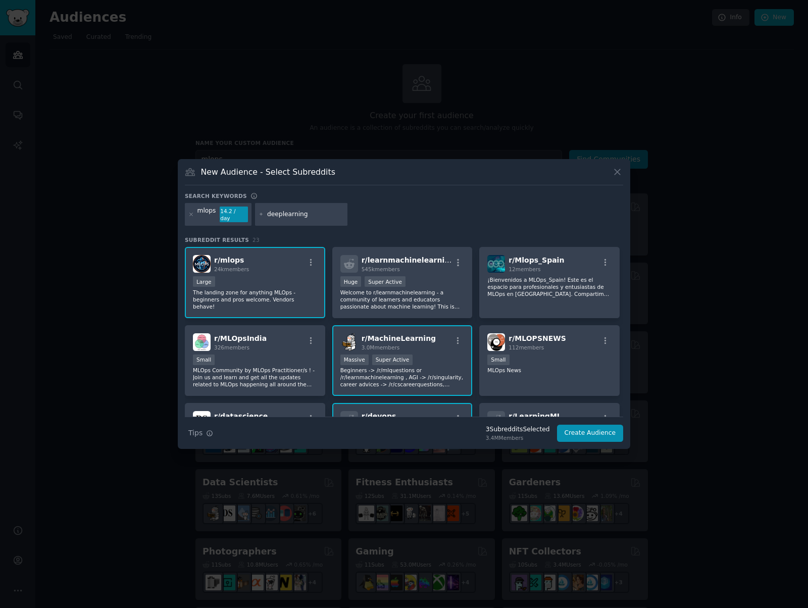
click at [368, 217] on div "mlops 14.2 / day deeplearning" at bounding box center [404, 216] width 439 height 27
click at [323, 217] on input "deeplearning" at bounding box center [305, 214] width 77 height 9
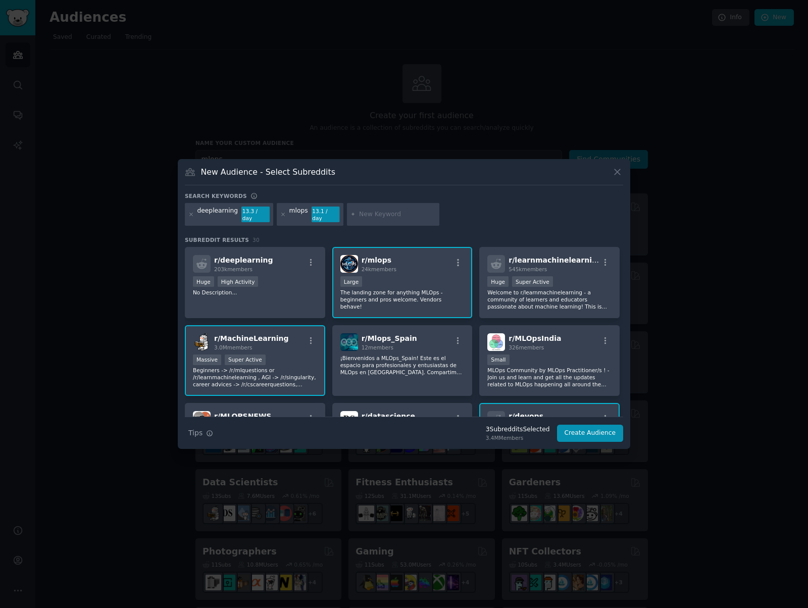
click at [371, 216] on input "text" at bounding box center [397, 214] width 77 height 9
paste input "LocalLLaMA"
type input "LocalLLaMA"
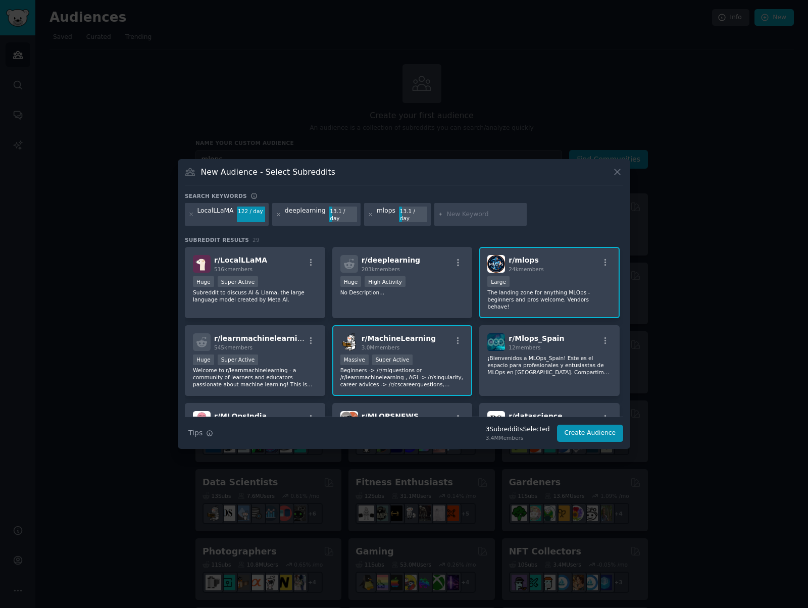
paste input "selfhosted"
type input "selfhosted"
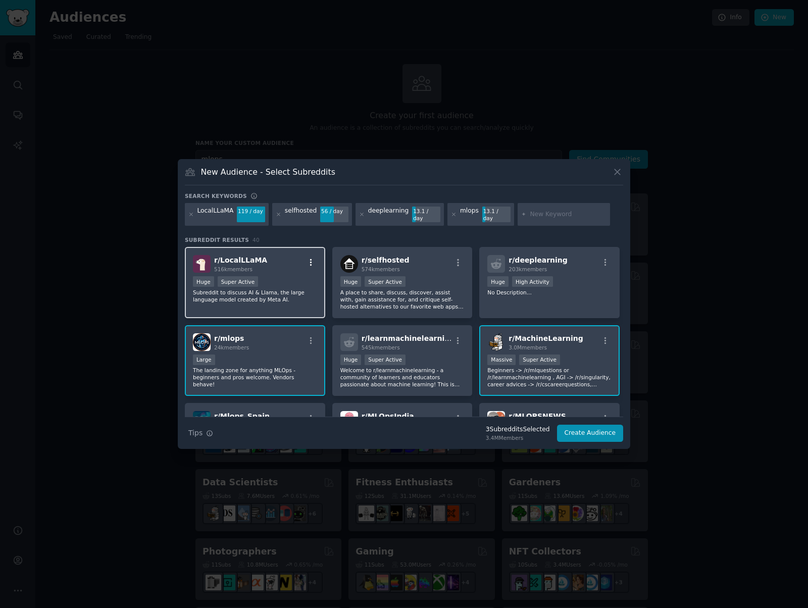
click at [311, 258] on icon "button" at bounding box center [311, 262] width 9 height 9
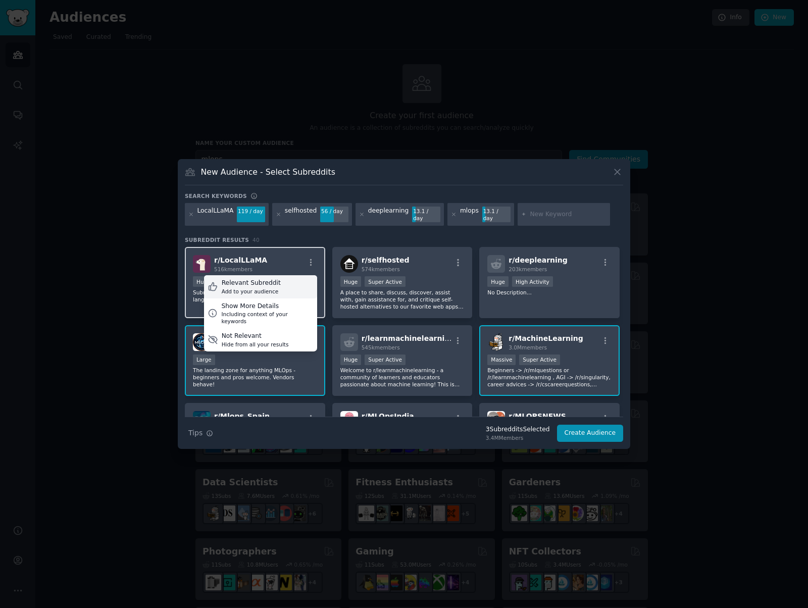
click at [293, 279] on div "Relevant Subreddit Add to your audience" at bounding box center [260, 286] width 113 height 23
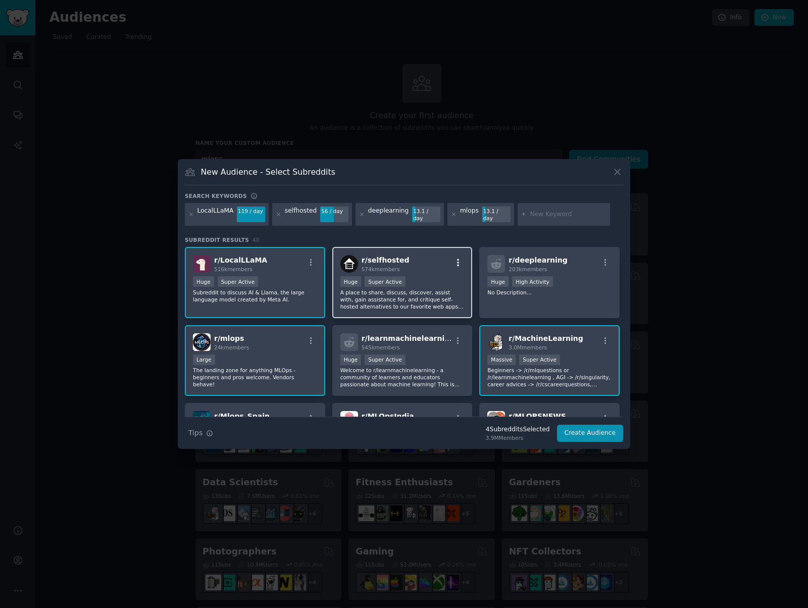
click at [455, 258] on icon "button" at bounding box center [458, 262] width 9 height 9
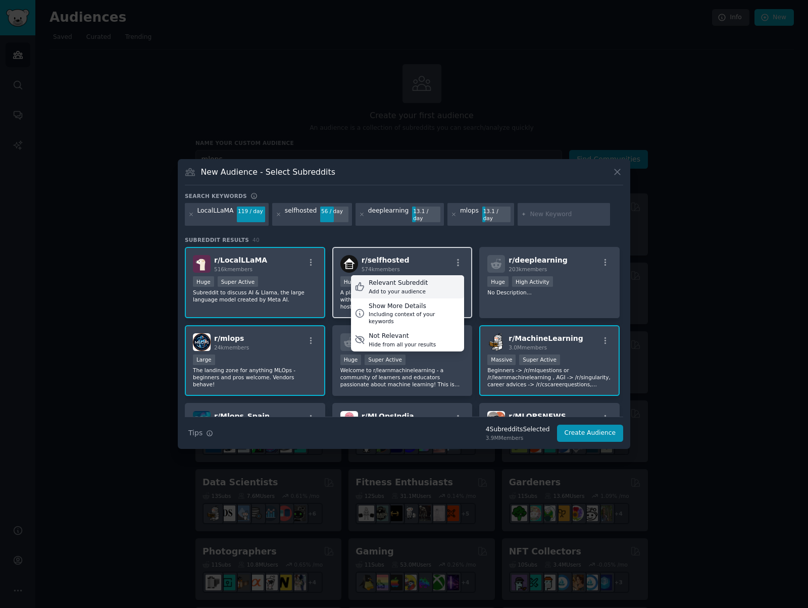
click at [423, 286] on div "Relevant Subreddit Add to your audience" at bounding box center [407, 286] width 113 height 23
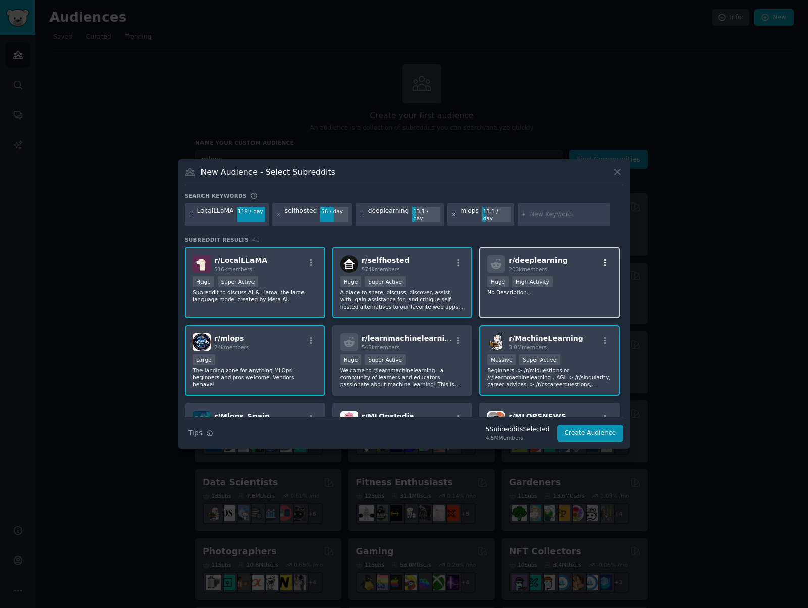
click at [605, 259] on icon "button" at bounding box center [606, 262] width 2 height 7
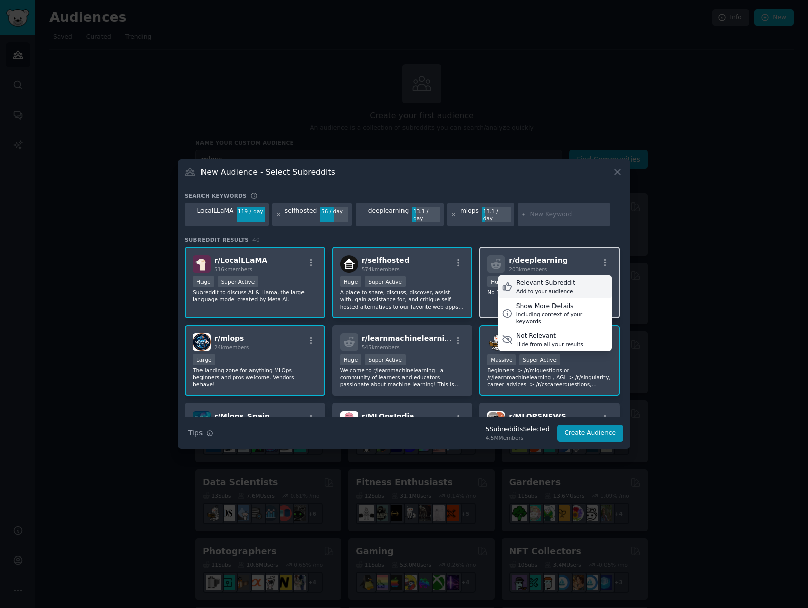
click at [571, 286] on div "Relevant Subreddit Add to your audience" at bounding box center [555, 286] width 113 height 23
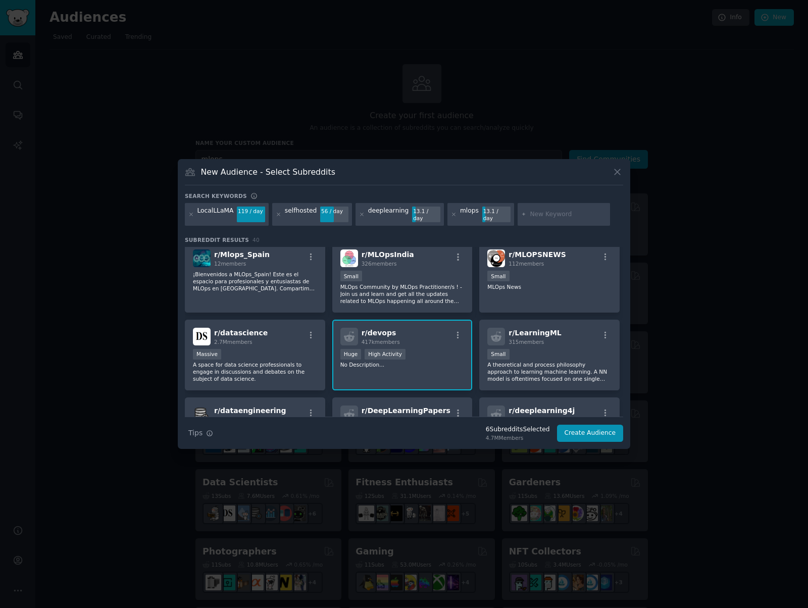
scroll to position [175, 0]
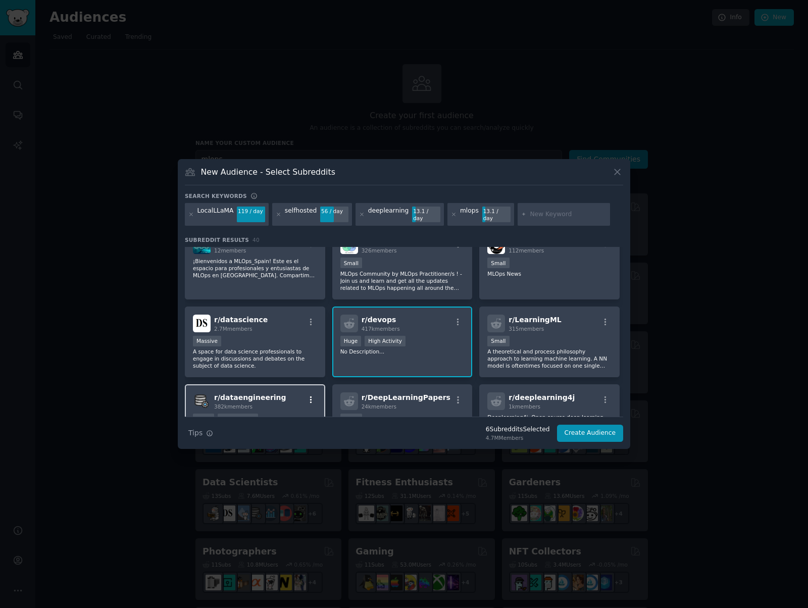
click at [311, 397] on icon "button" at bounding box center [311, 400] width 9 height 9
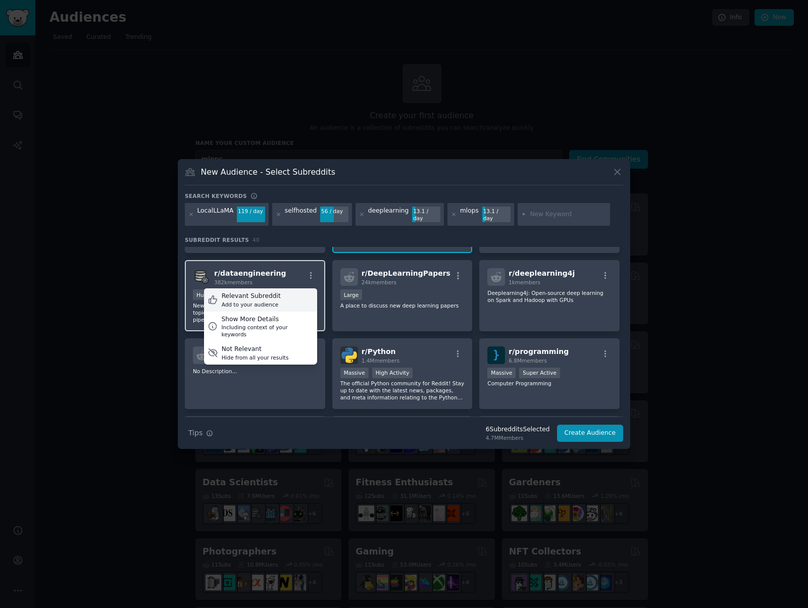
click at [287, 300] on div "Relevant Subreddit Add to your audience" at bounding box center [260, 299] width 113 height 23
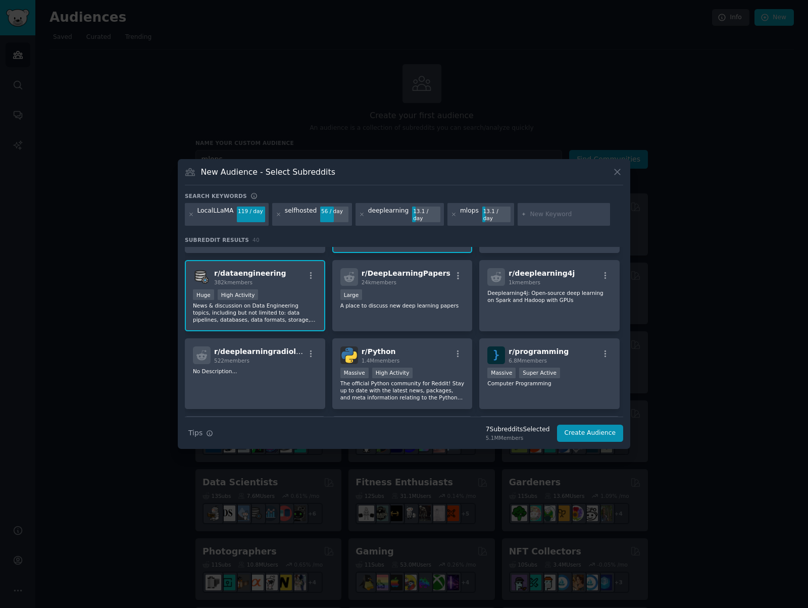
click at [560, 212] on input "text" at bounding box center [568, 214] width 77 height 9
type input "kubernetes"
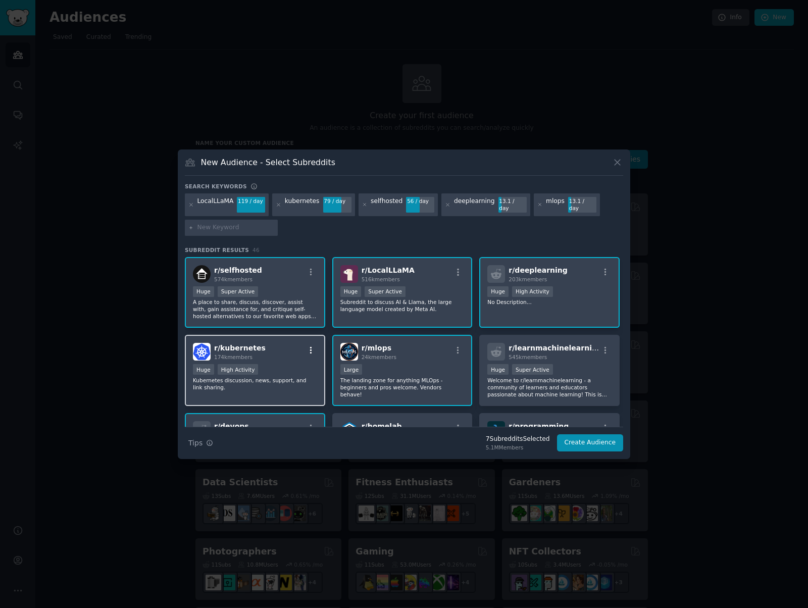
click at [310, 346] on icon "button" at bounding box center [311, 350] width 9 height 9
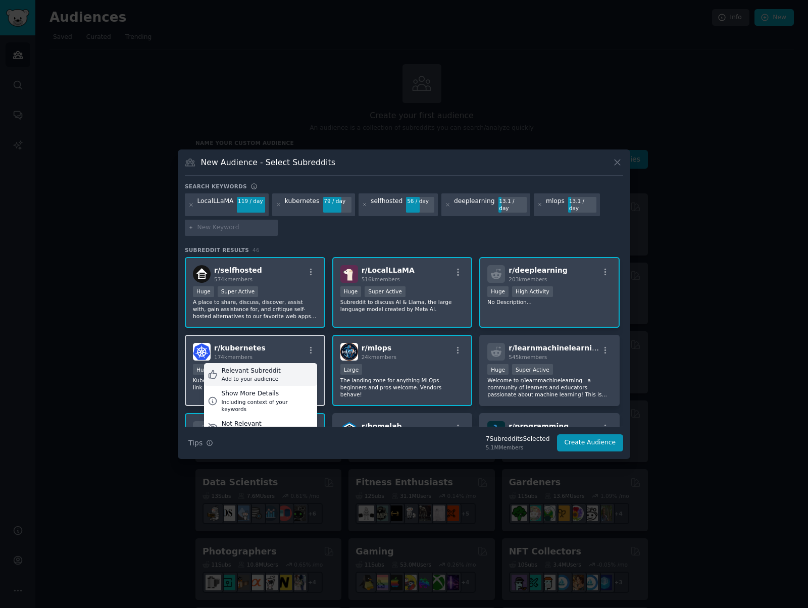
click at [278, 367] on div "Relevant Subreddit Add to your audience" at bounding box center [260, 374] width 113 height 23
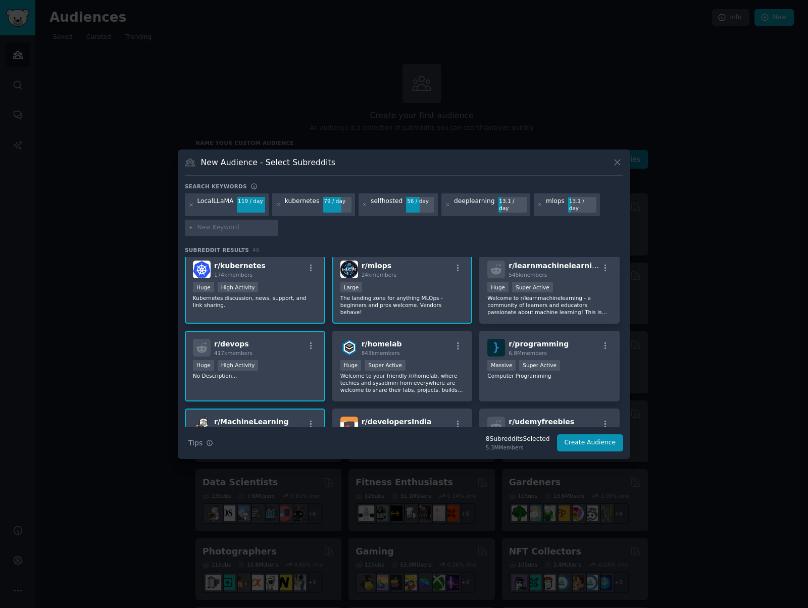
scroll to position [89, 0]
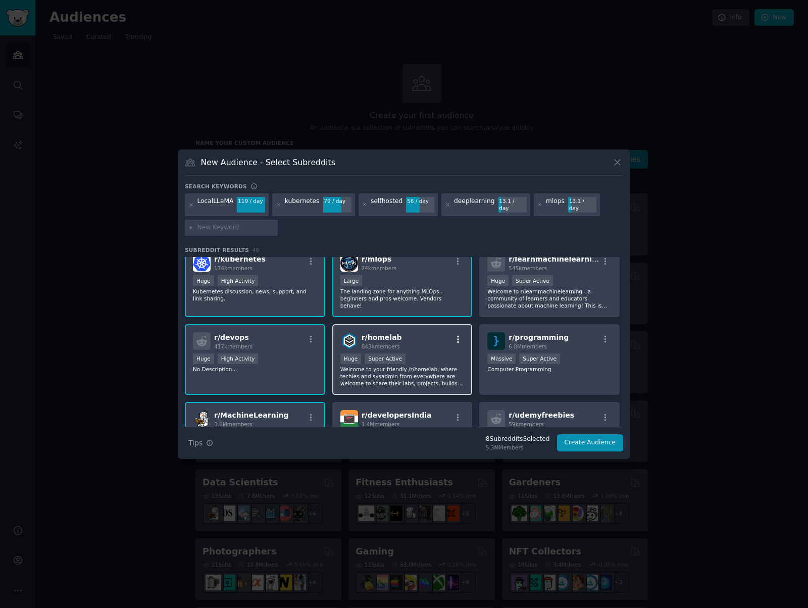
click at [458, 337] on icon "button" at bounding box center [458, 339] width 9 height 9
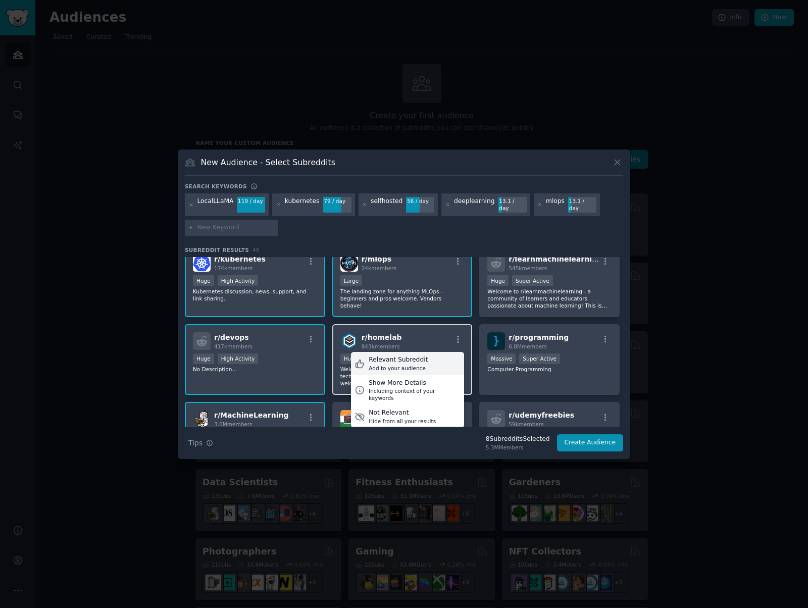
click at [429, 363] on div "Relevant Subreddit Add to your audience" at bounding box center [407, 363] width 113 height 23
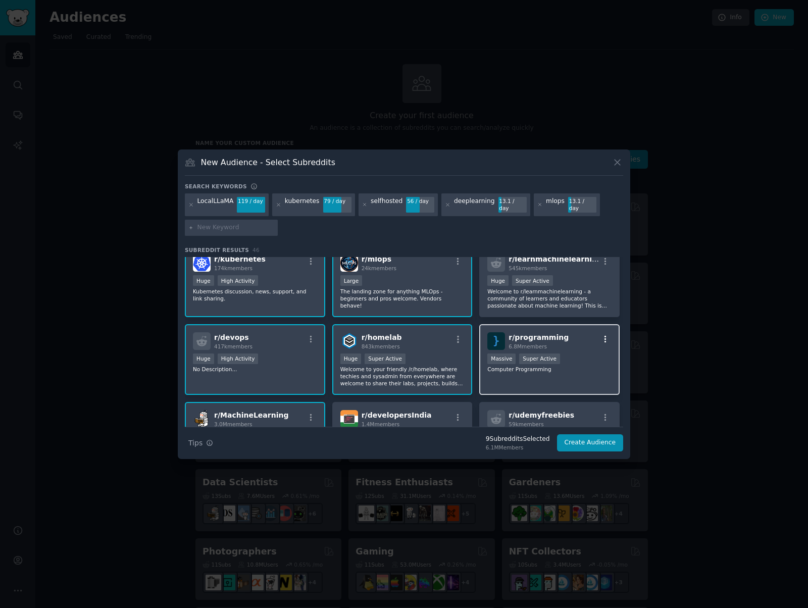
click at [604, 335] on icon "button" at bounding box center [605, 339] width 9 height 9
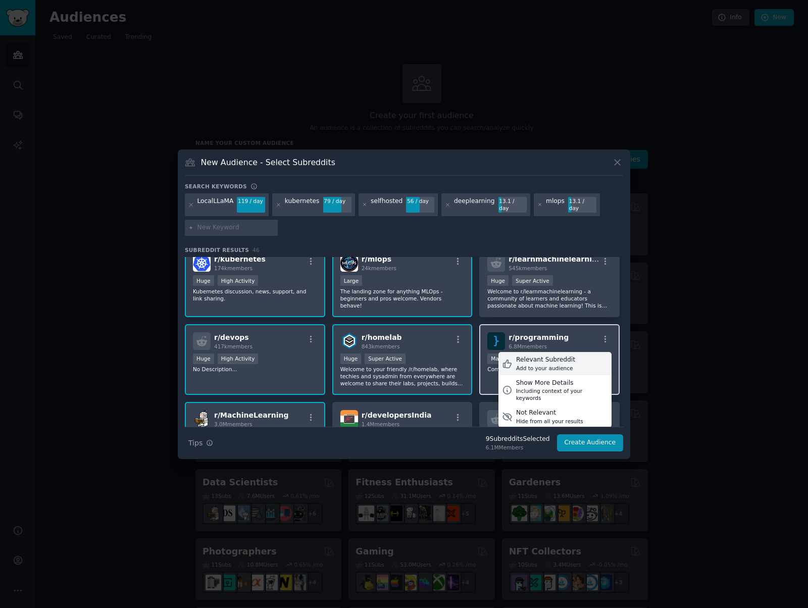
click at [548, 365] on div "Add to your audience" at bounding box center [545, 368] width 59 height 7
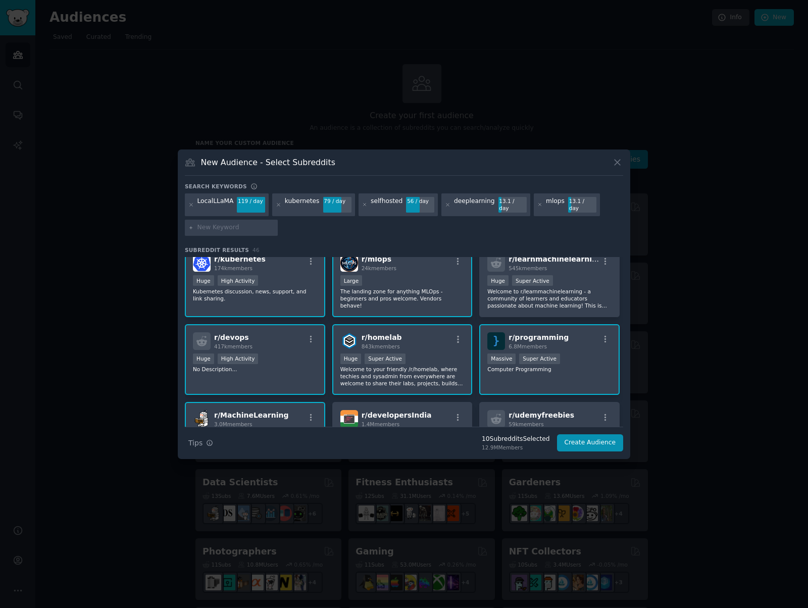
click at [223, 226] on input "text" at bounding box center [236, 227] width 77 height 9
type input "docker"
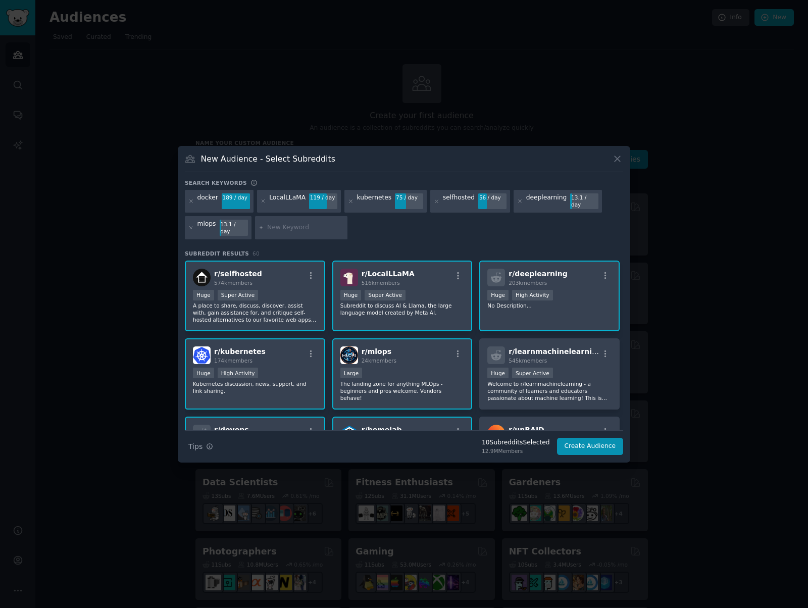
scroll to position [162, 0]
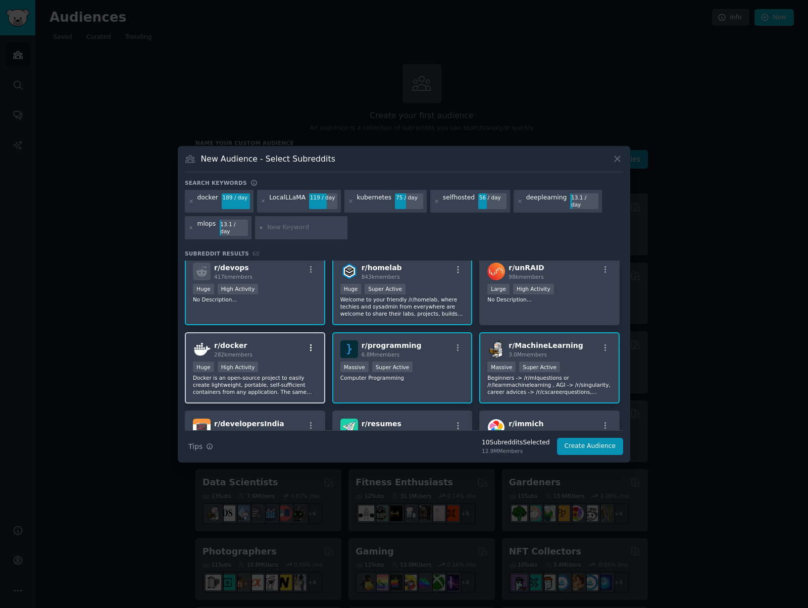
click at [309, 344] on icon "button" at bounding box center [311, 348] width 9 height 9
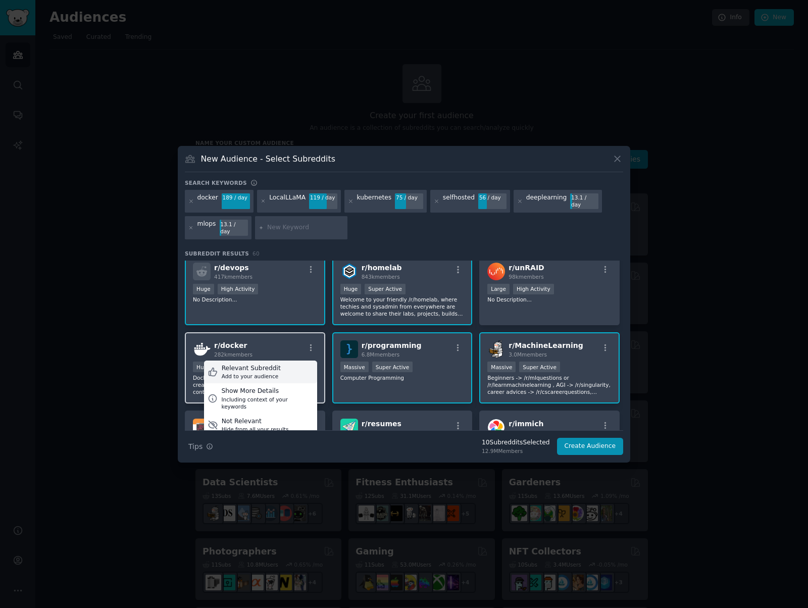
click at [294, 364] on div "Relevant Subreddit Add to your audience" at bounding box center [260, 372] width 113 height 23
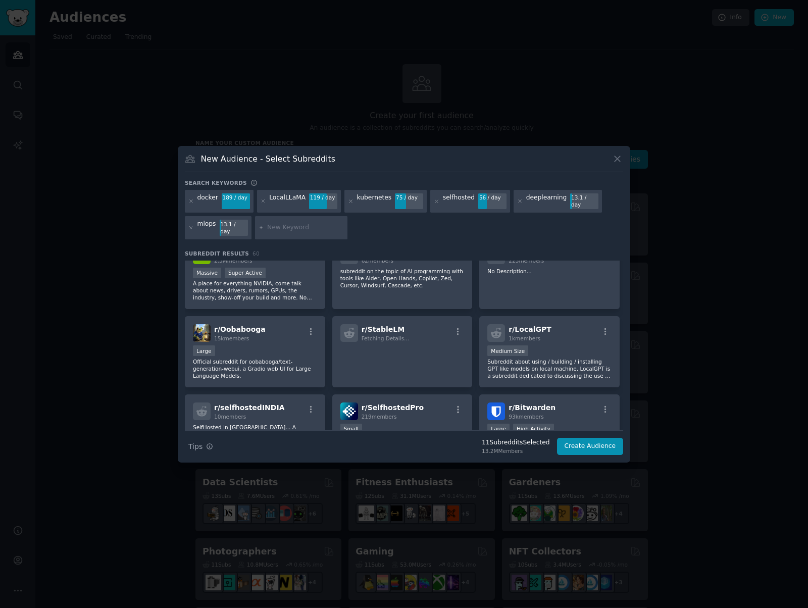
scroll to position [790, 0]
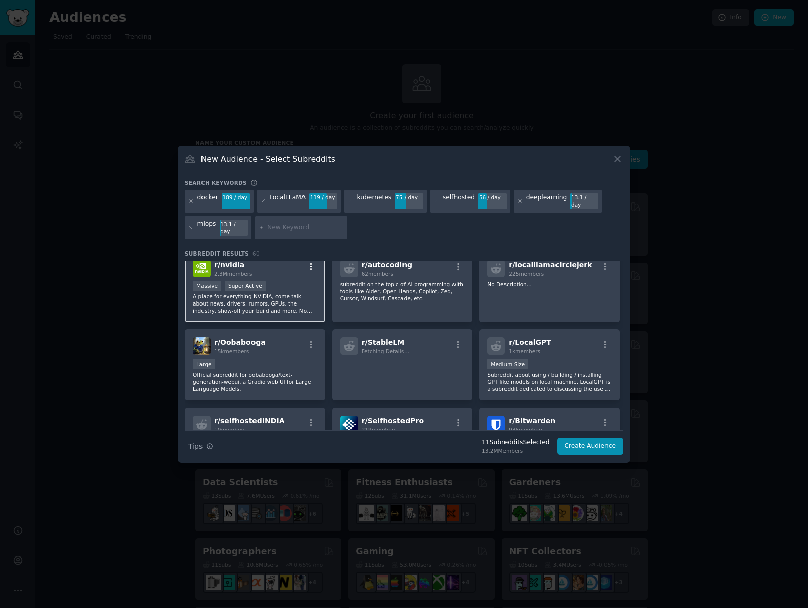
click at [310, 263] on icon "button" at bounding box center [311, 266] width 2 height 7
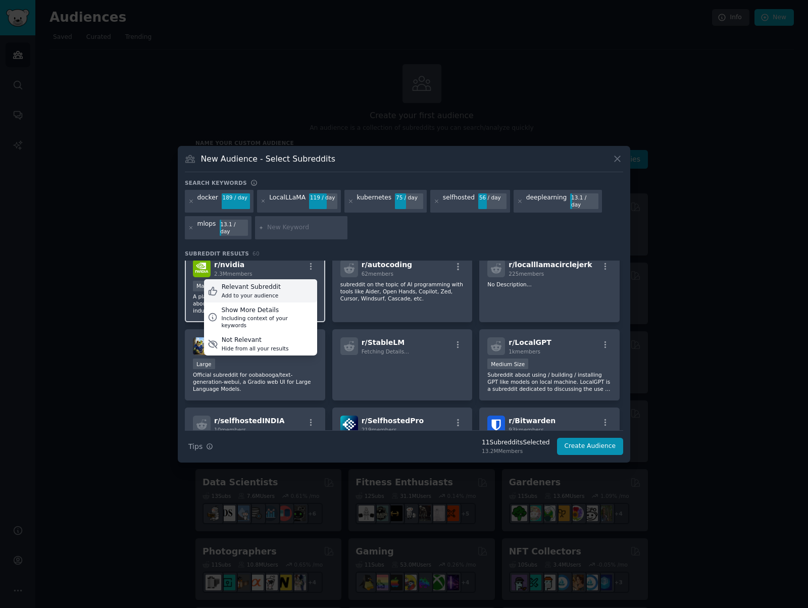
click at [295, 286] on div "Relevant Subreddit Add to your audience" at bounding box center [260, 290] width 113 height 23
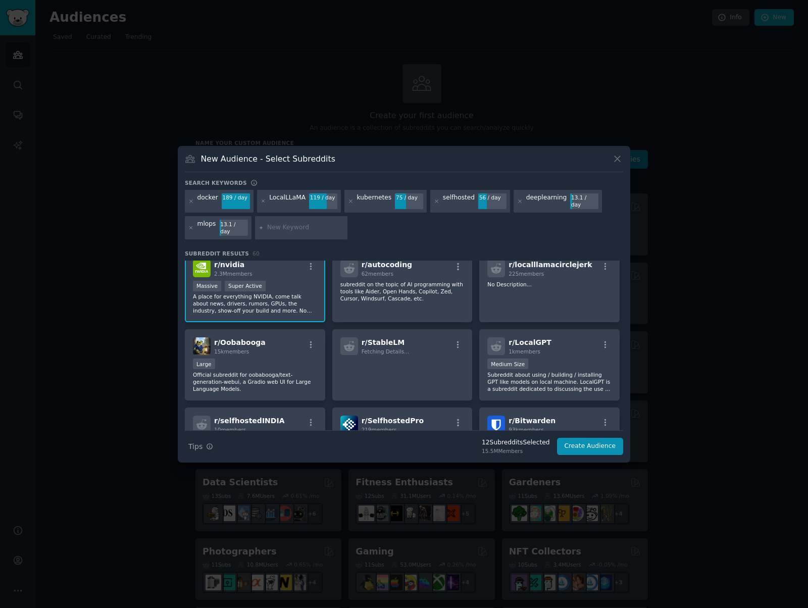
scroll to position [911, 0]
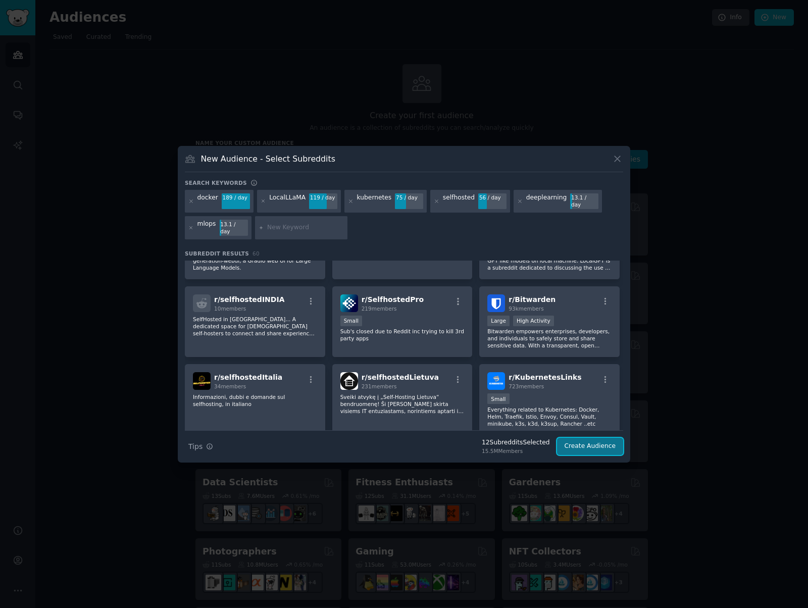
click at [601, 445] on button "Create Audience" at bounding box center [590, 446] width 67 height 17
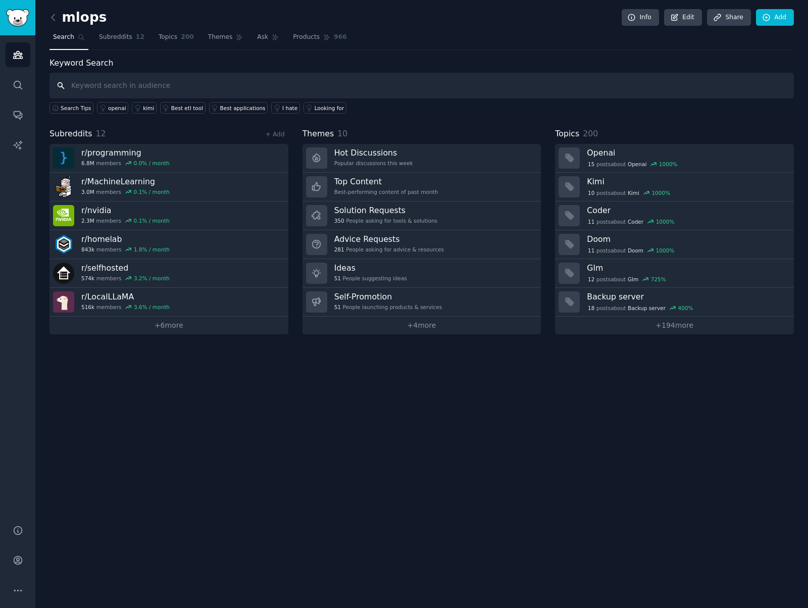
click at [171, 85] on input "text" at bounding box center [422, 86] width 745 height 26
paste input "struggling with"
type input "struggling with"
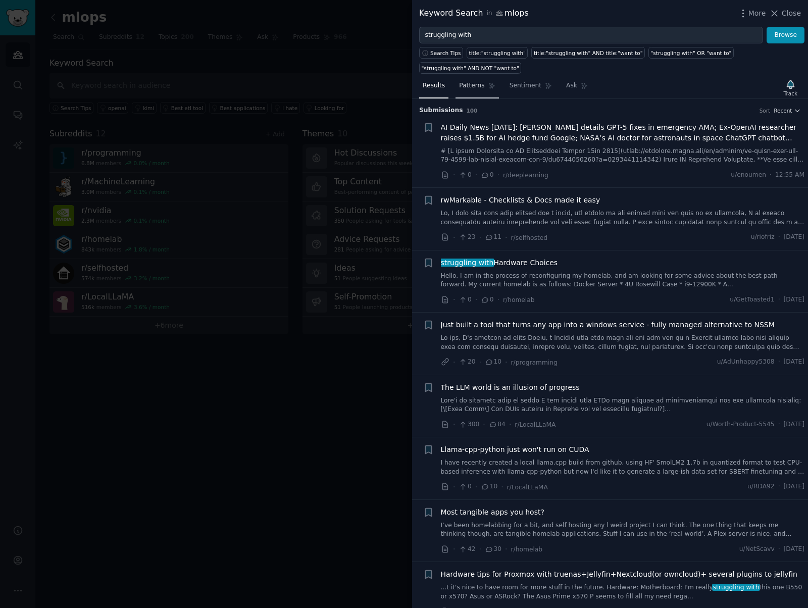
click at [476, 86] on span "Patterns" at bounding box center [471, 85] width 25 height 9
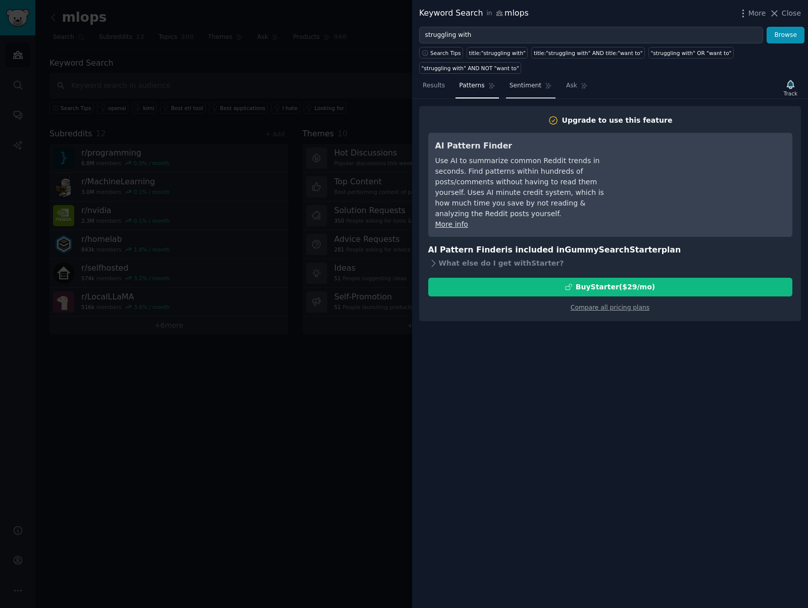
click at [510, 84] on span "Sentiment" at bounding box center [526, 85] width 32 height 9
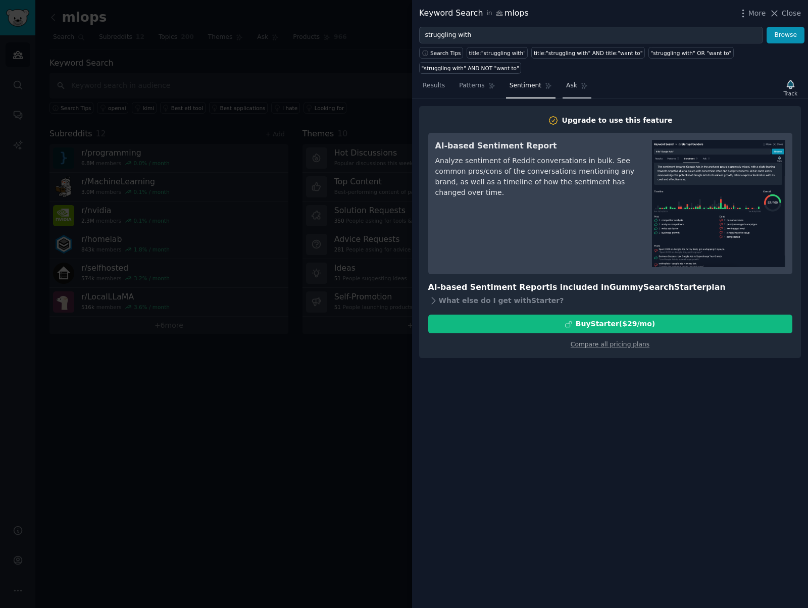
click at [566, 86] on span "Ask" at bounding box center [571, 85] width 11 height 9
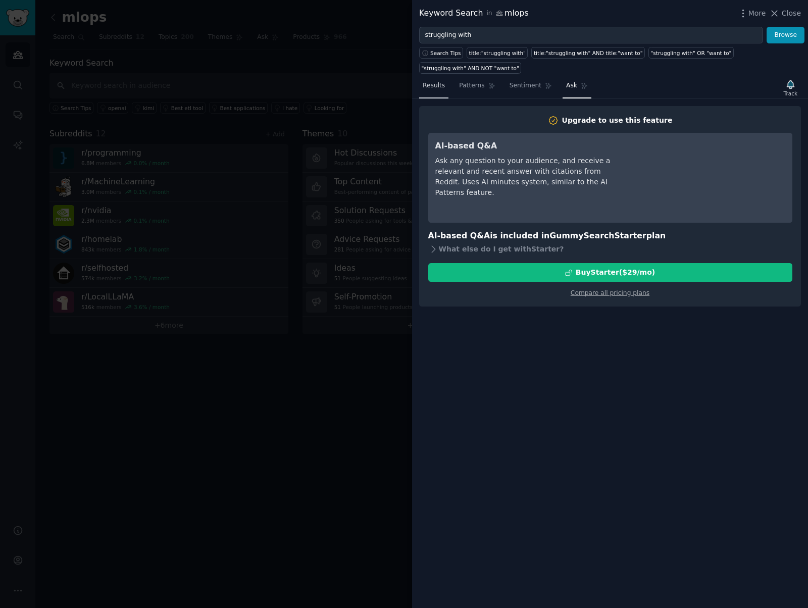
click at [431, 79] on link "Results" at bounding box center [433, 88] width 29 height 21
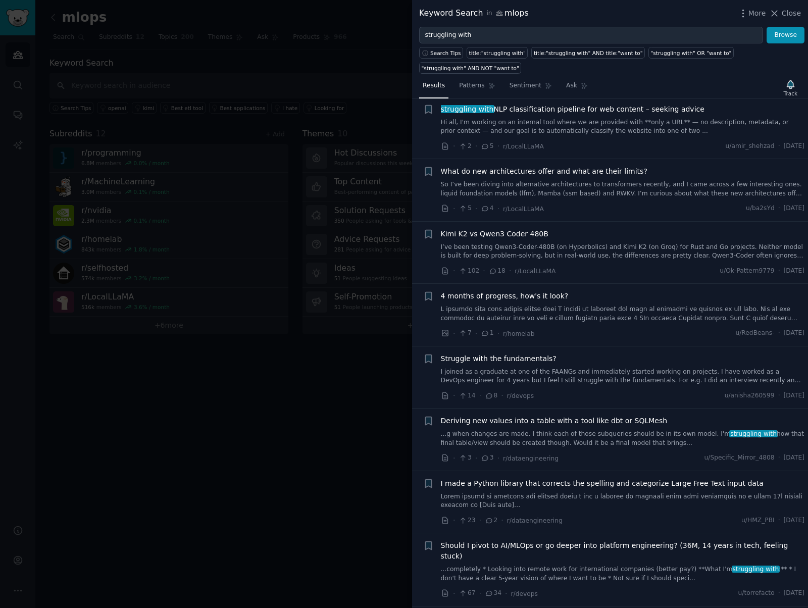
scroll to position [3133, 0]
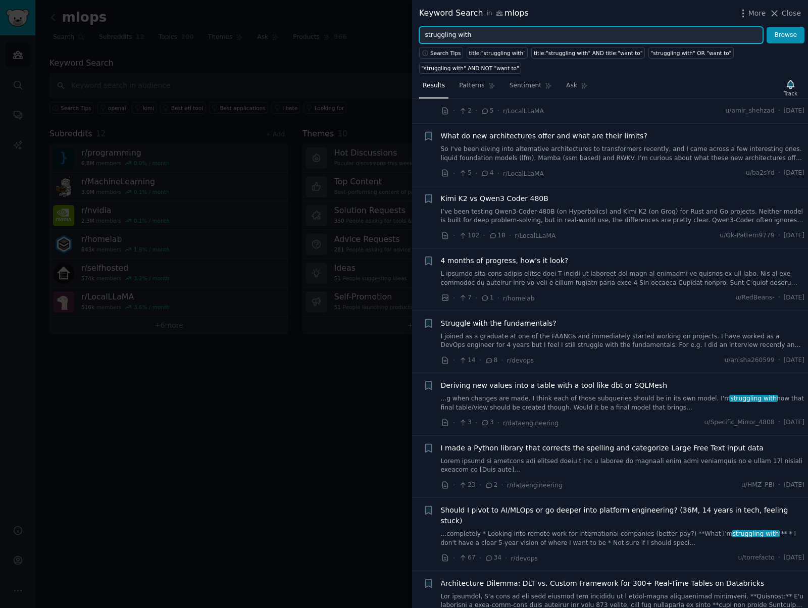
click at [596, 34] on input "struggling with" at bounding box center [591, 35] width 344 height 17
paste input "production nightmare"
click at [801, 38] on button "Browse" at bounding box center [786, 35] width 38 height 17
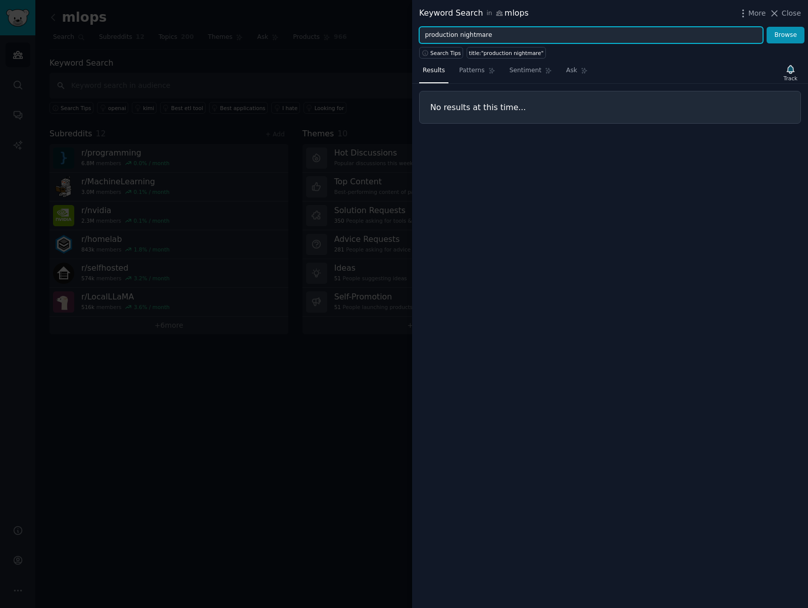
click at [498, 31] on input "production nightmare" at bounding box center [591, 35] width 344 height 17
paste input "looking for alternative to"
click at [775, 28] on button "Browse" at bounding box center [786, 35] width 38 height 17
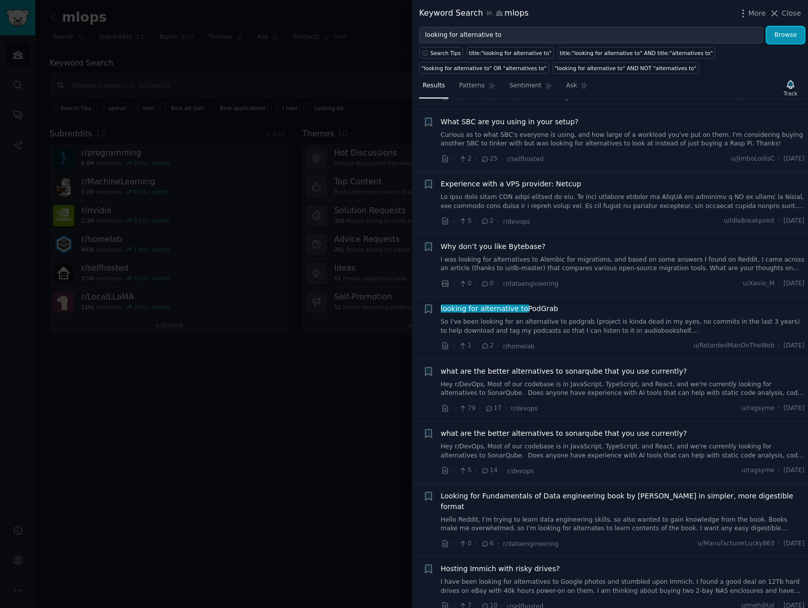
scroll to position [0, 0]
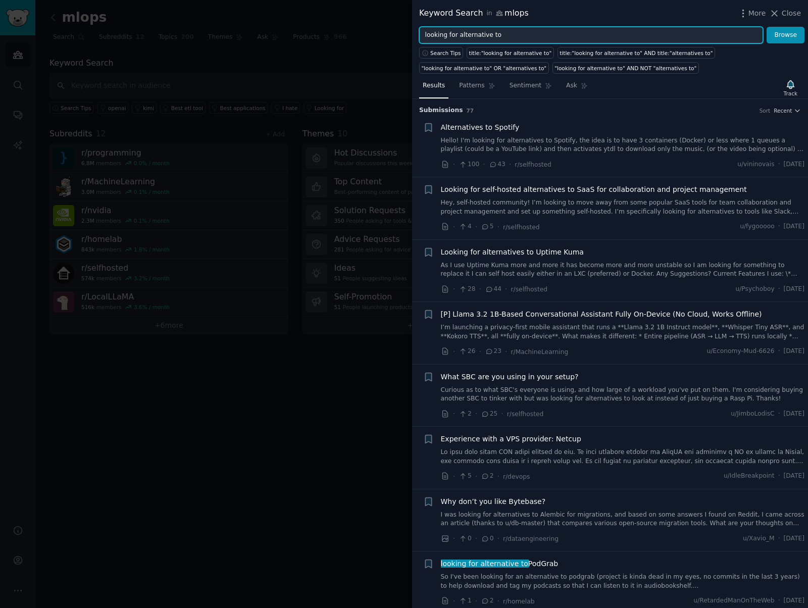
click at [531, 42] on input "looking for alternative to" at bounding box center [591, 35] width 344 height 17
paste input "frustrated by"
type input "frustrated by"
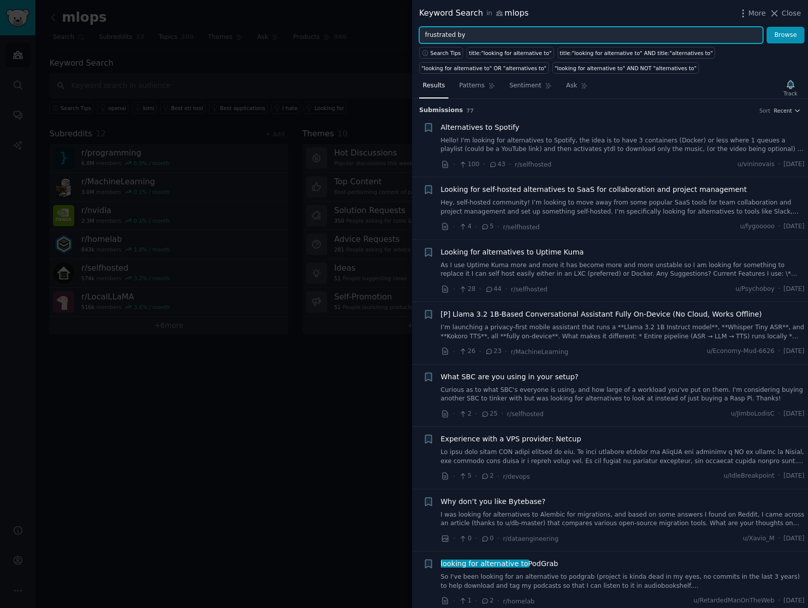
click at [767, 27] on button "Browse" at bounding box center [786, 35] width 38 height 17
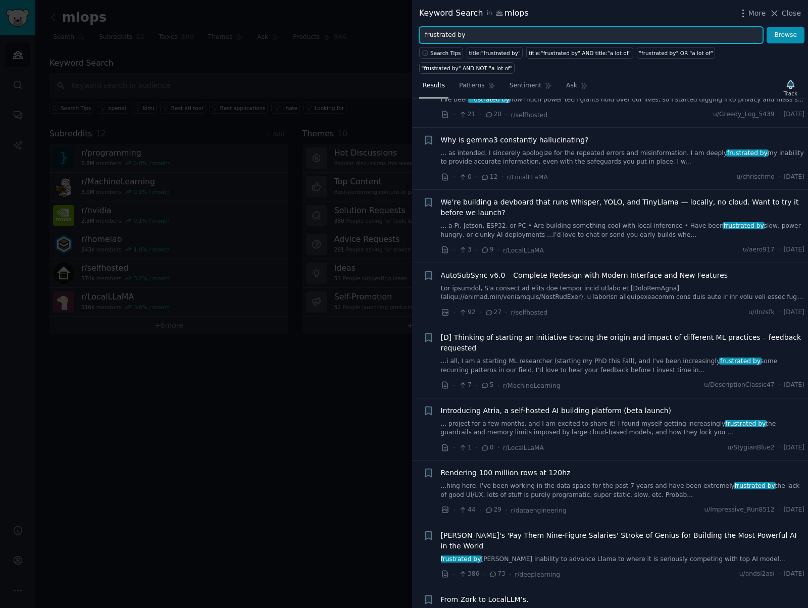
scroll to position [172, 0]
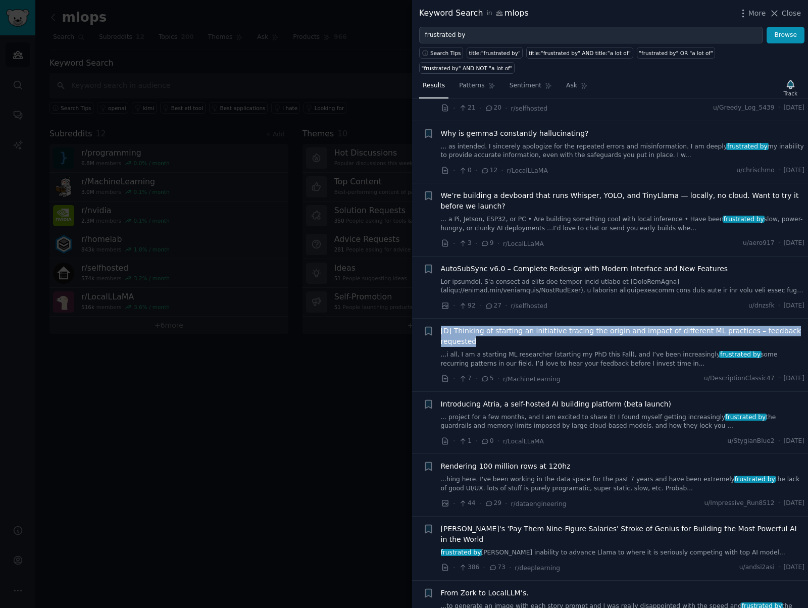
click at [469, 331] on span "[D] Thinking of starting an initiative tracing the origin and impact of differe…" at bounding box center [623, 336] width 364 height 21
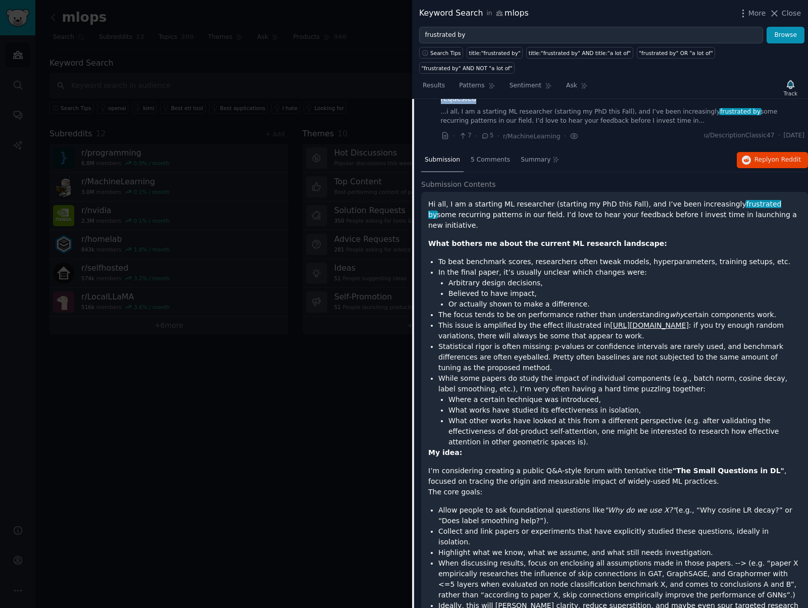
scroll to position [421, 0]
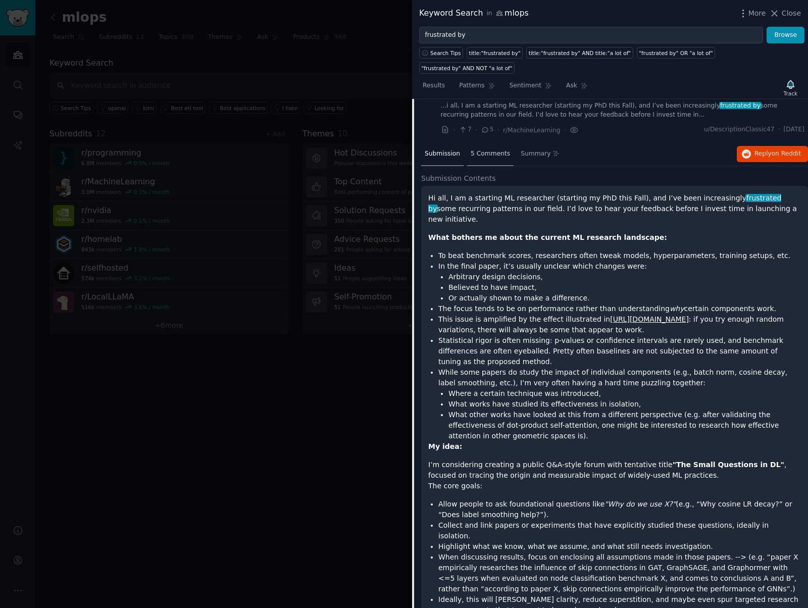
click at [489, 163] on div "5 Comments" at bounding box center [490, 154] width 46 height 24
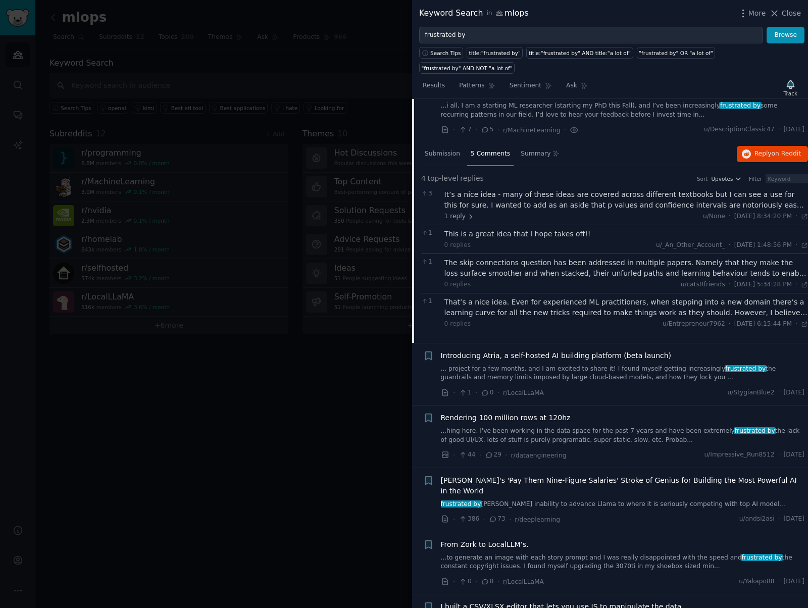
scroll to position [428, 0]
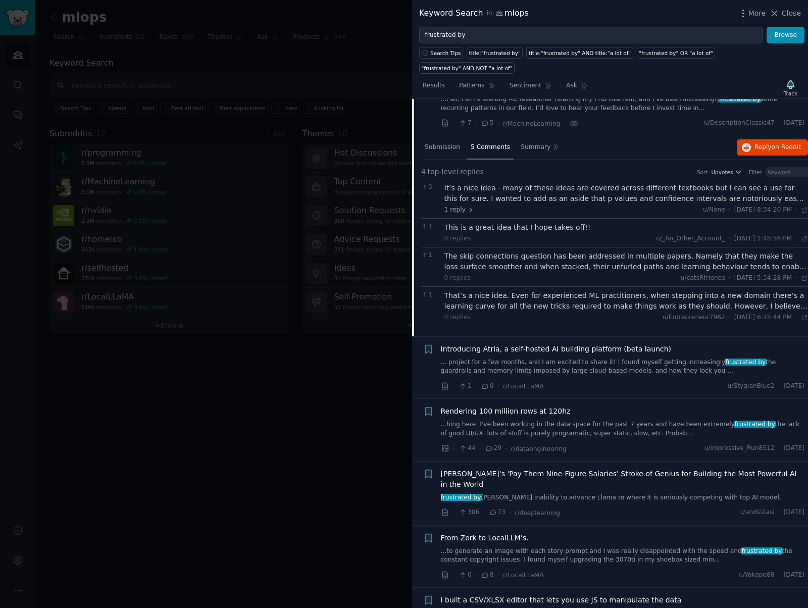
click at [567, 356] on div "Introducing Atria, a self-hosted AI building platform (beta launch) ... project…" at bounding box center [623, 360] width 364 height 32
click at [558, 363] on link "... project for a few months, and I am excited to share it! I found myself gett…" at bounding box center [623, 367] width 364 height 18
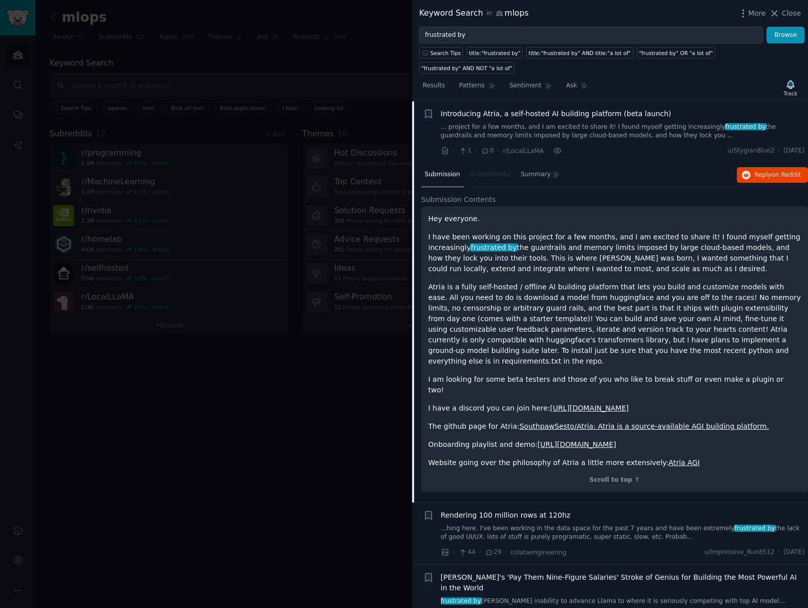
scroll to position [465, 0]
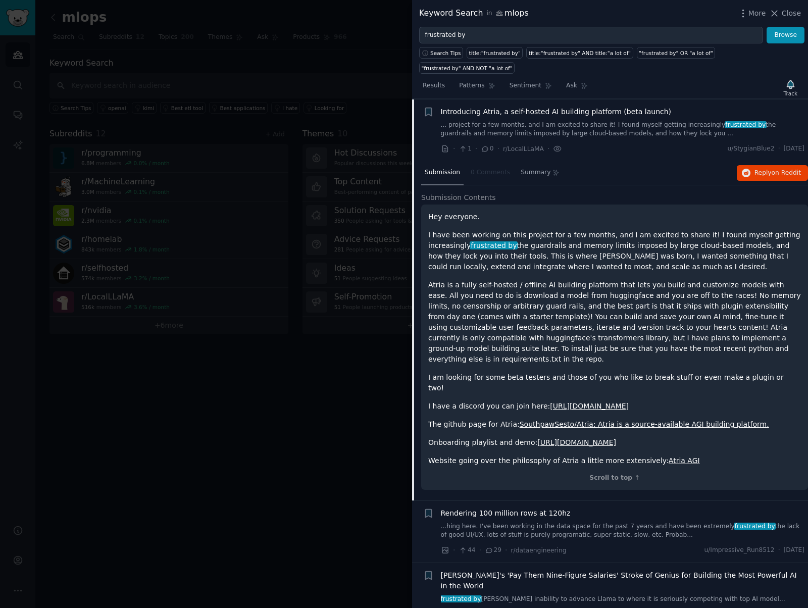
click at [571, 420] on link "SouthpawSesto/Atria: Atria is a source-available AGI building platform." at bounding box center [645, 424] width 250 height 8
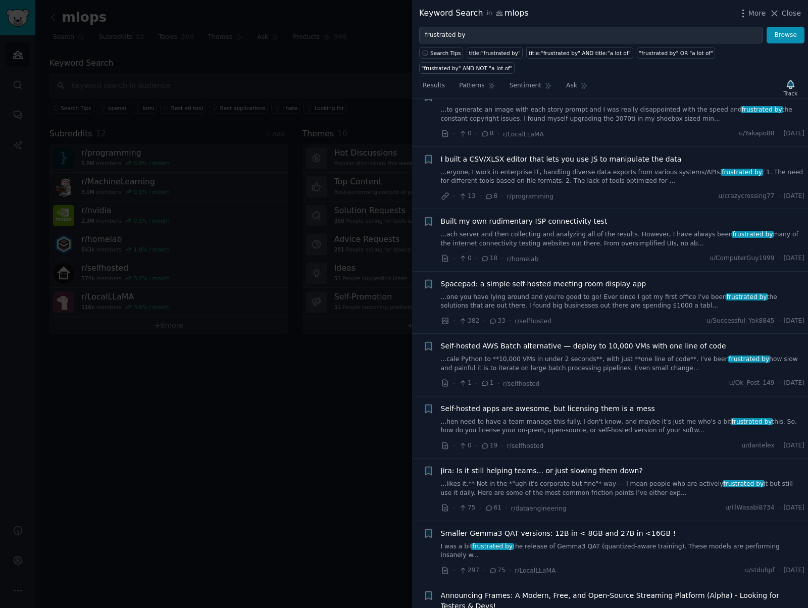
scroll to position [1015, 0]
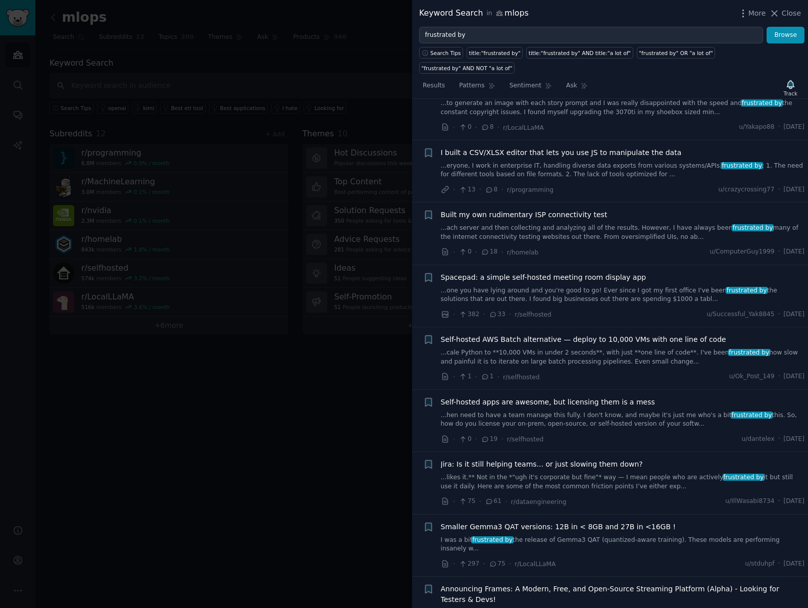
click at [577, 210] on span "Built my own rudimentary ISP connectivity test" at bounding box center [524, 215] width 167 height 11
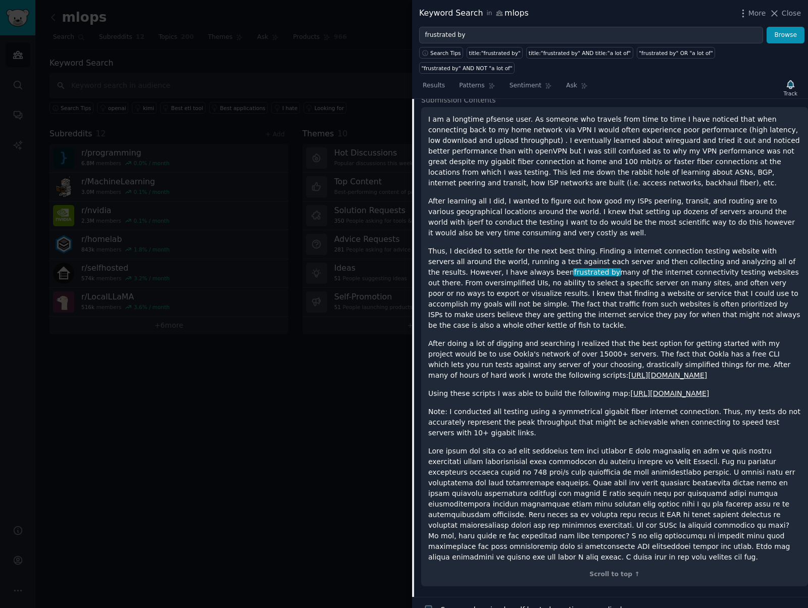
scroll to position [883, 0]
